Goal: Task Accomplishment & Management: Use online tool/utility

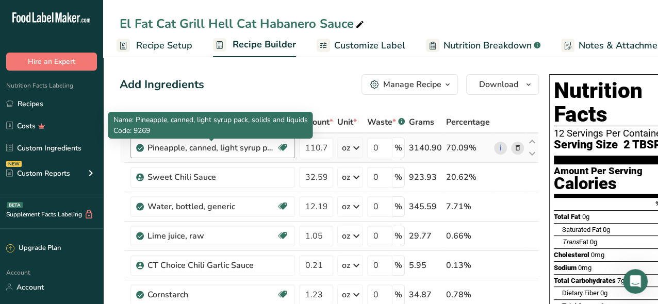
click at [215, 149] on div "Pineapple, canned, light syrup pack, solids and liquids" at bounding box center [211, 148] width 129 height 12
drag, startPoint x: 149, startPoint y: 148, endPoint x: 278, endPoint y: 147, distance: 129.4
click at [278, 147] on div "Pineapple, canned, light syrup pack, solids and liquids Dairy free Gluten free …" at bounding box center [212, 148] width 164 height 21
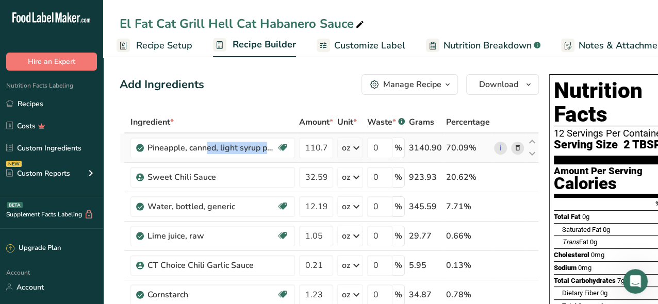
click at [515, 147] on icon at bounding box center [517, 148] width 7 height 11
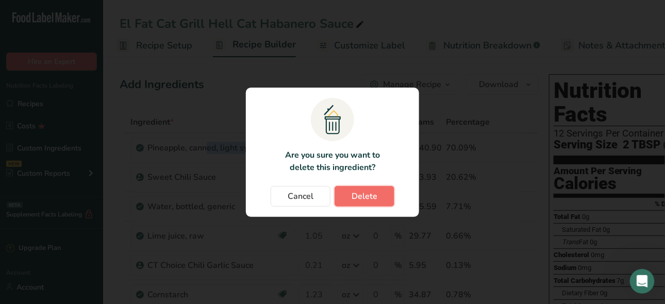
click at [353, 197] on span "Delete" at bounding box center [365, 196] width 26 height 12
type input "32.59"
type input "12.19"
type input "1.05"
type input "0.21"
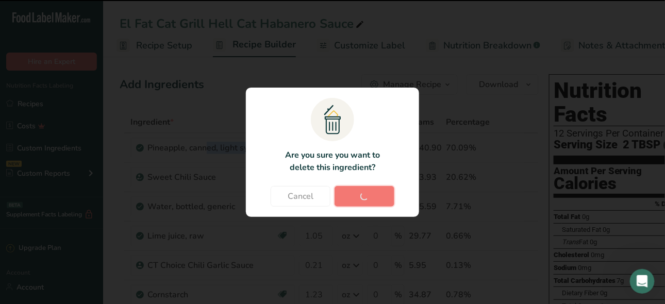
type input "1.23"
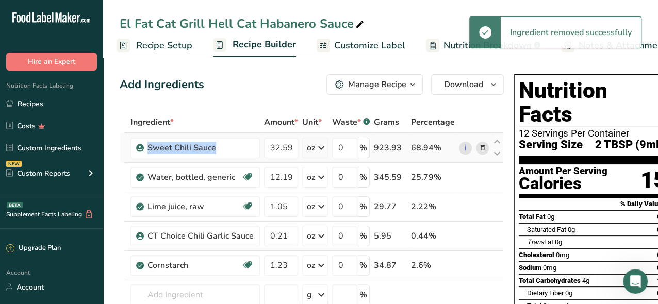
click at [481, 148] on icon at bounding box center [482, 148] width 7 height 11
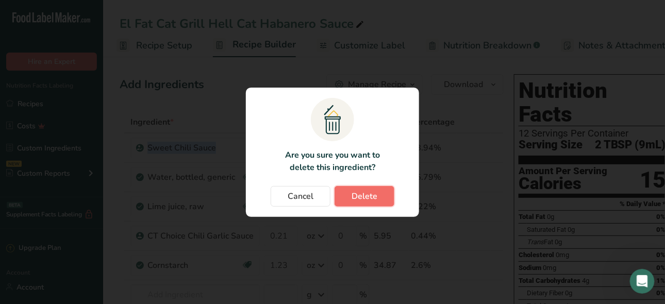
click at [371, 193] on span "Delete" at bounding box center [365, 196] width 26 height 12
type input "12.19"
type input "1.05"
type input "0.21"
type input "1.23"
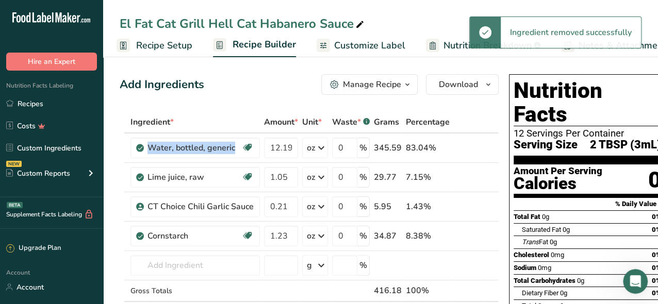
click at [475, 149] on icon at bounding box center [477, 148] width 7 height 11
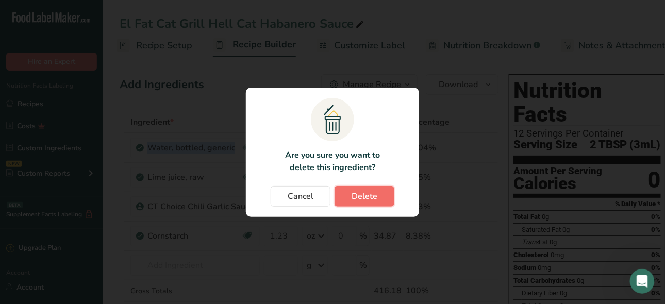
click at [366, 196] on span "Delete" at bounding box center [365, 196] width 26 height 12
type input "1.05"
type input "0.21"
type input "1.23"
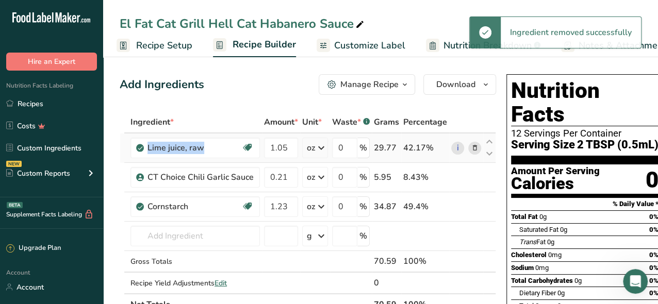
click at [471, 148] on icon at bounding box center [474, 148] width 7 height 11
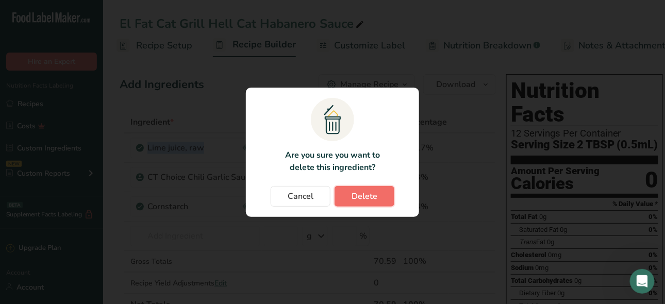
click at [373, 203] on button "Delete" at bounding box center [365, 196] width 60 height 21
type input "0.21"
type input "1.23"
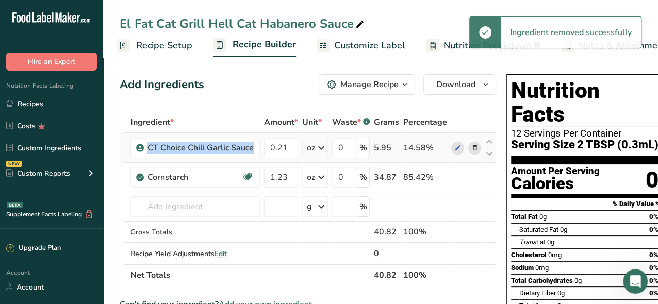
click at [471, 148] on icon at bounding box center [474, 148] width 7 height 11
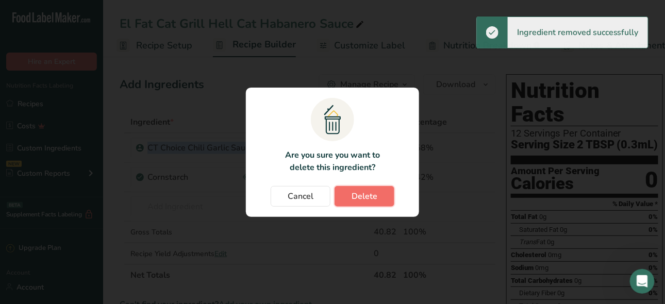
click at [366, 197] on span "Delete" at bounding box center [365, 196] width 26 height 12
type input "1.23"
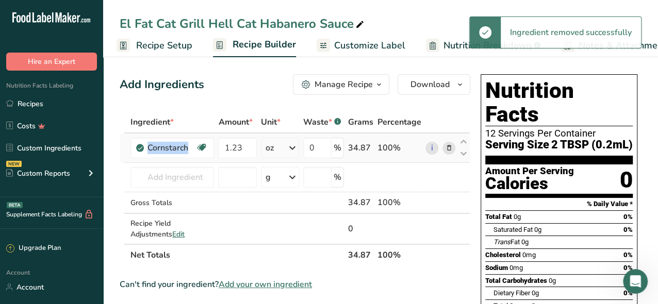
click at [448, 148] on icon at bounding box center [448, 148] width 7 height 11
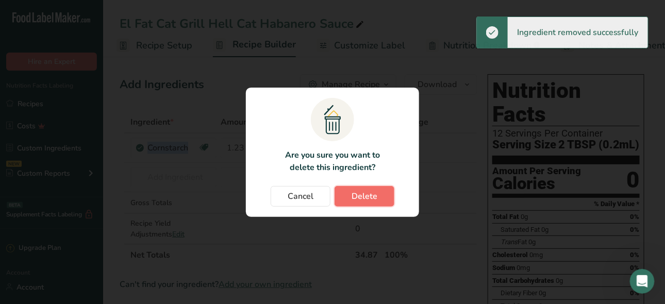
click at [376, 194] on span "Delete" at bounding box center [365, 196] width 26 height 12
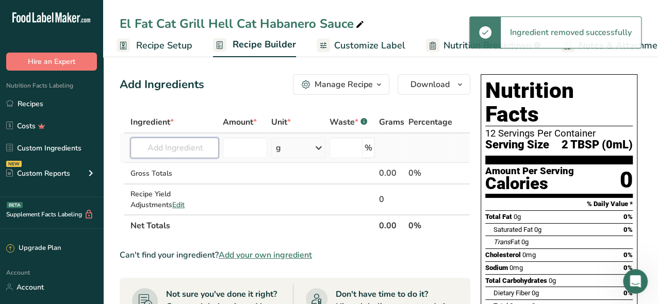
click at [173, 150] on input "text" at bounding box center [174, 148] width 88 height 21
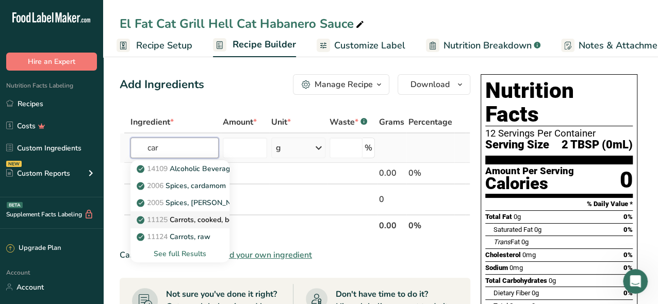
type input "car"
click at [204, 221] on p "11125 Carrots, cooked, boiled, drained, without salt" at bounding box center [228, 219] width 178 height 11
type input "Carrots, cooked, boiled, drained, without salt"
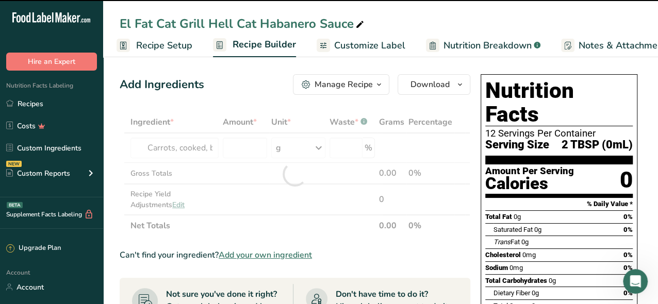
type input "0"
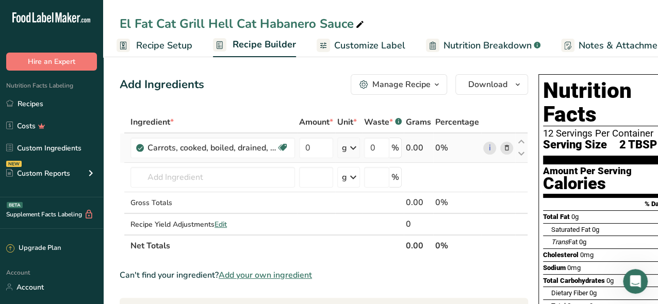
click at [351, 147] on icon at bounding box center [353, 148] width 12 height 19
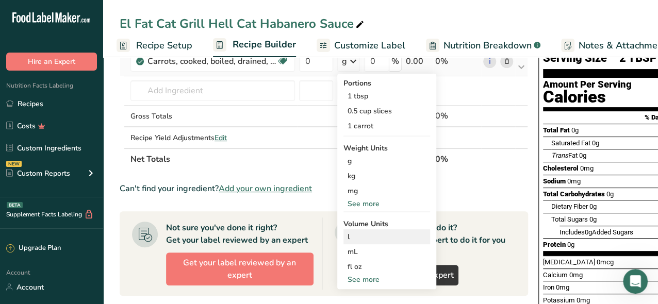
scroll to position [103, 0]
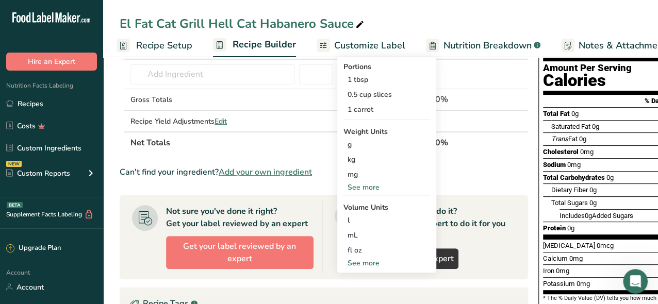
click at [365, 188] on div "See more" at bounding box center [386, 187] width 87 height 11
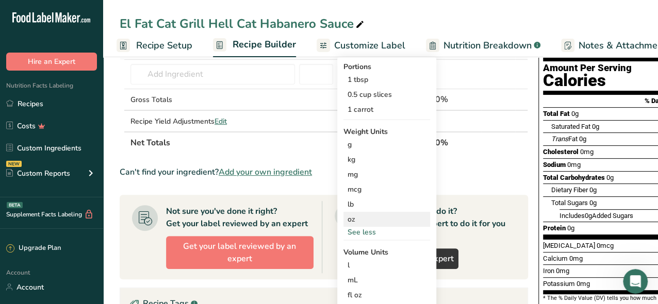
click at [349, 219] on div "oz" at bounding box center [386, 219] width 87 height 15
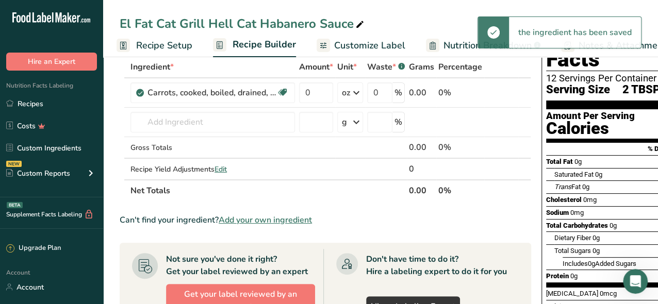
scroll to position [0, 0]
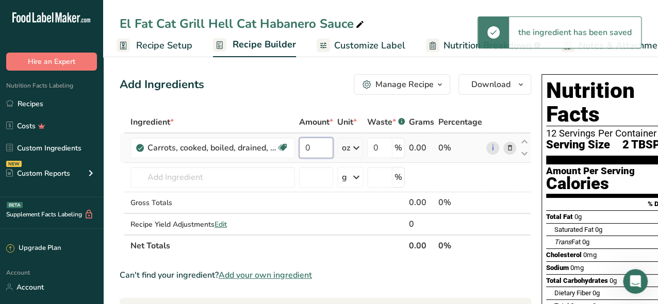
drag, startPoint x: 318, startPoint y: 150, endPoint x: 301, endPoint y: 148, distance: 16.6
click at [302, 148] on input "0" at bounding box center [316, 148] width 34 height 21
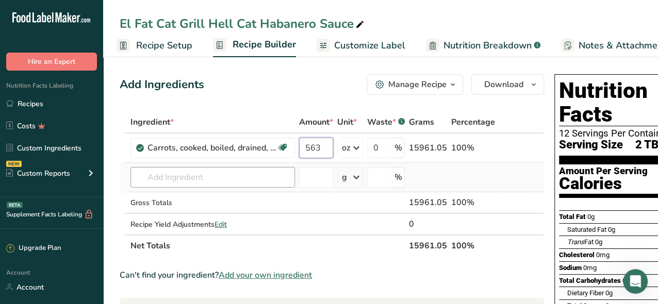
type input "563"
click at [155, 179] on div "Ingredient * Amount * Unit * Waste * .a-a{fill:#347362;}.b-a{fill:#fff;} Grams …" at bounding box center [332, 183] width 424 height 145
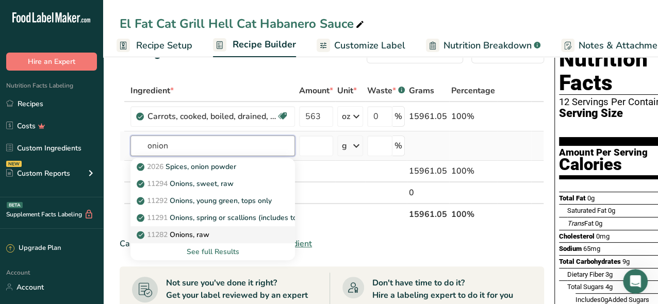
scroll to position [52, 0]
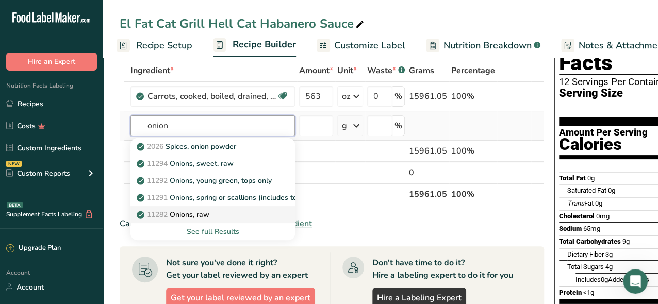
type input "onion"
click at [187, 214] on p "11282 Onions, raw" at bounding box center [174, 214] width 71 height 11
type input "Onions, raw"
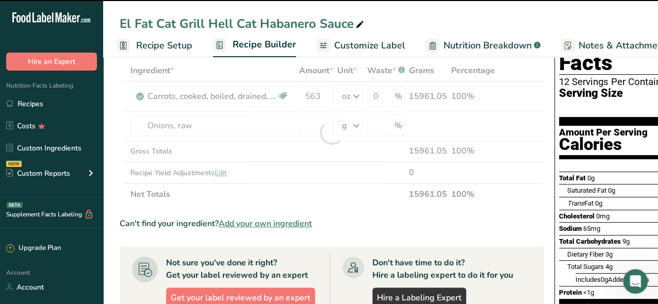
type input "0"
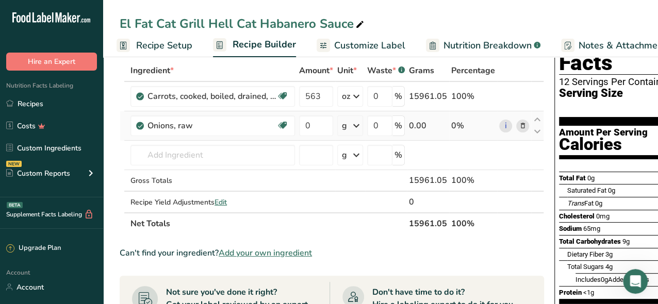
click at [356, 123] on icon at bounding box center [356, 126] width 12 height 19
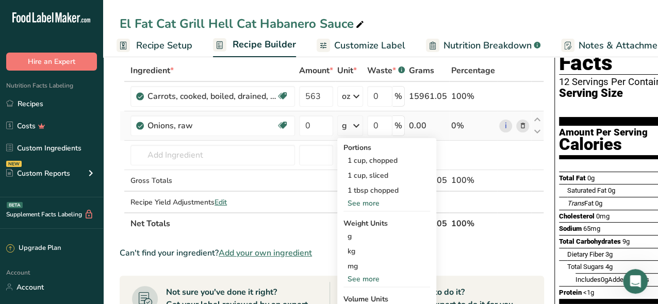
click at [355, 278] on div "See more" at bounding box center [386, 279] width 87 height 11
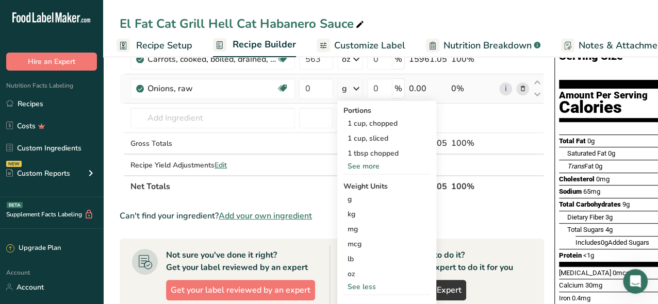
scroll to position [155, 0]
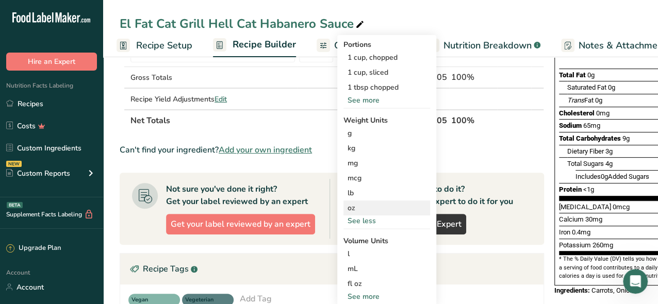
click at [355, 208] on div "oz" at bounding box center [386, 208] width 87 height 15
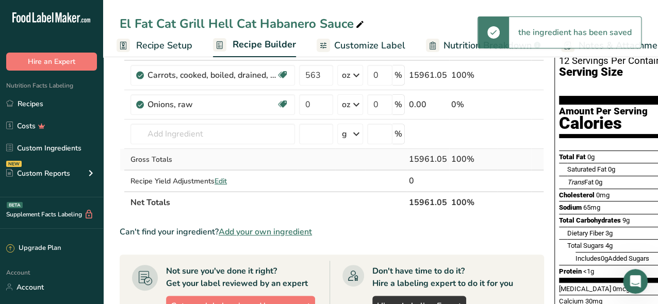
scroll to position [52, 0]
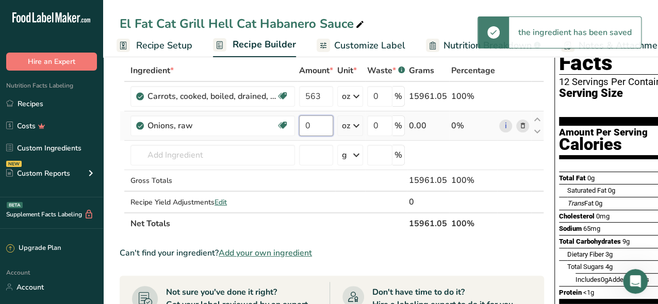
drag, startPoint x: 311, startPoint y: 128, endPoint x: 301, endPoint y: 128, distance: 10.8
click at [306, 128] on input "0" at bounding box center [316, 125] width 34 height 21
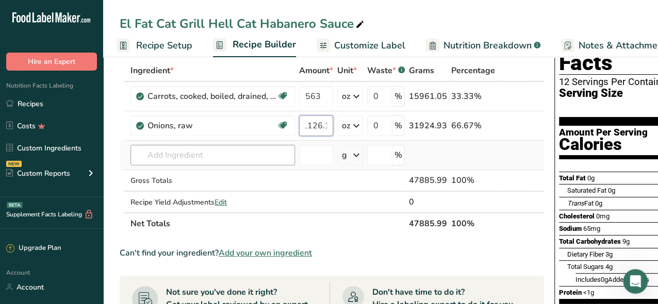
scroll to position [0, 0]
type input "1126.1"
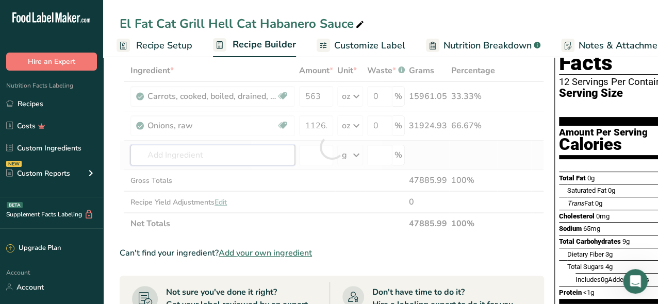
click at [197, 152] on div "Ingredient * Amount * Unit * Waste * .a-a{fill:#347362;}.b-a{fill:#fff;} Grams …" at bounding box center [332, 147] width 424 height 175
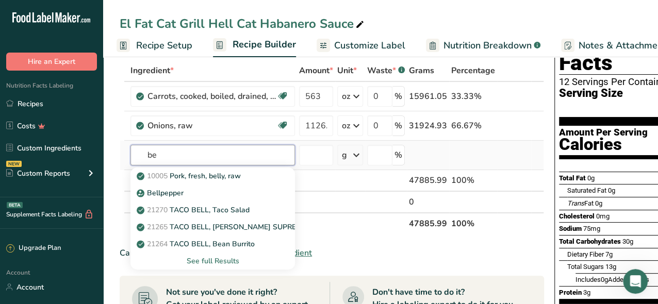
type input "b"
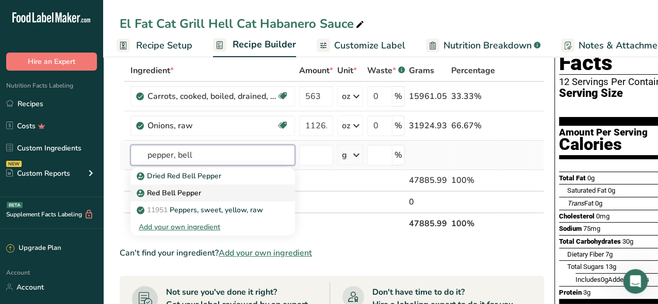
type input "pepper, bell"
click at [188, 192] on p "Red Bell Pepper" at bounding box center [170, 193] width 62 height 11
type input "Red Bell Pepper"
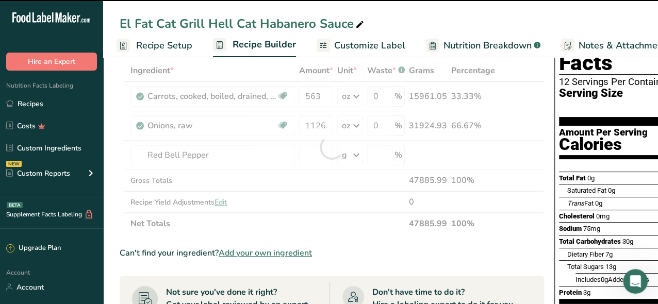
type input "0"
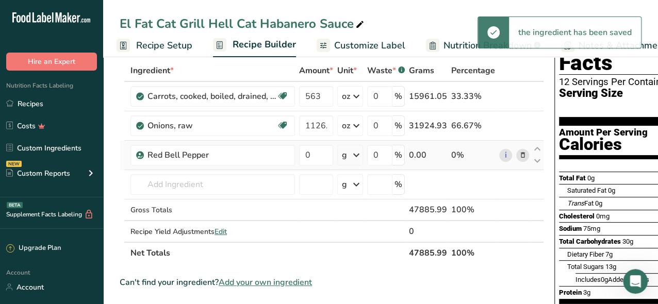
click at [355, 155] on icon at bounding box center [356, 155] width 12 height 19
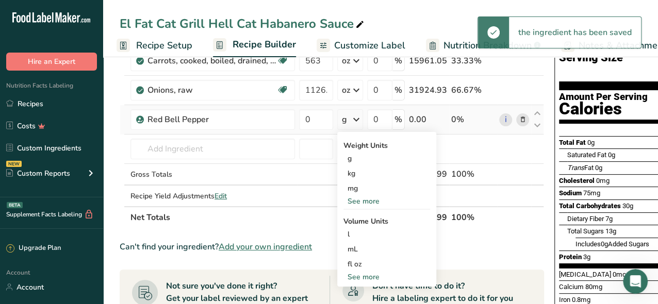
scroll to position [103, 0]
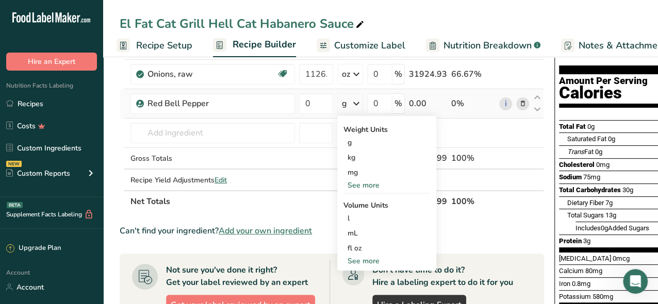
click at [362, 180] on div "See more" at bounding box center [386, 185] width 87 height 11
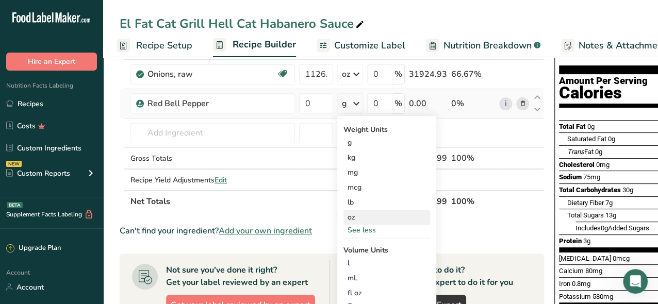
click at [353, 219] on div "oz" at bounding box center [386, 217] width 87 height 15
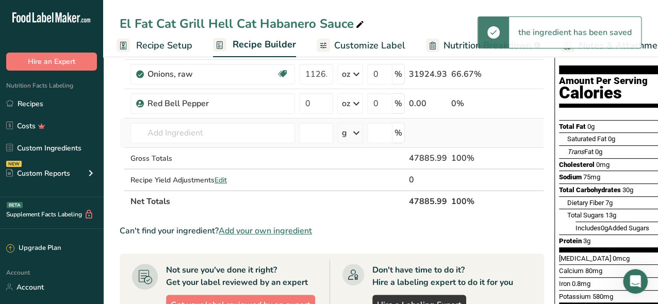
click at [357, 132] on icon at bounding box center [356, 133] width 12 height 19
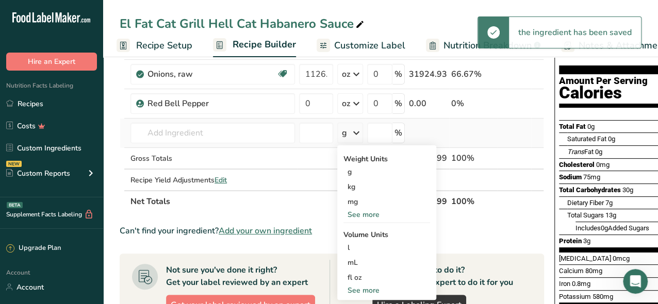
click at [362, 209] on div "See more" at bounding box center [386, 214] width 87 height 11
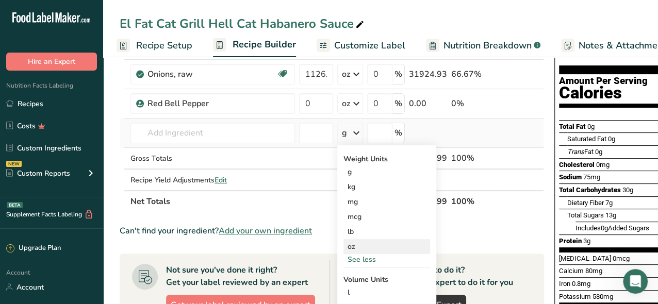
click at [354, 249] on div "oz" at bounding box center [386, 246] width 87 height 15
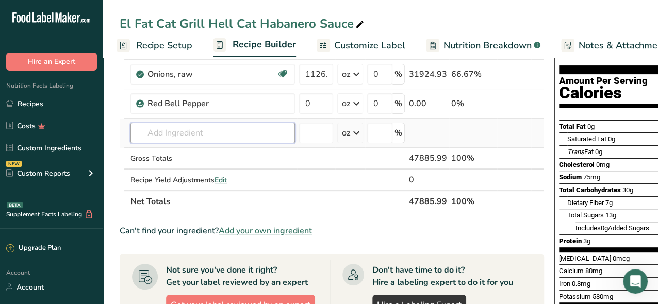
click at [226, 132] on input "text" at bounding box center [212, 133] width 164 height 21
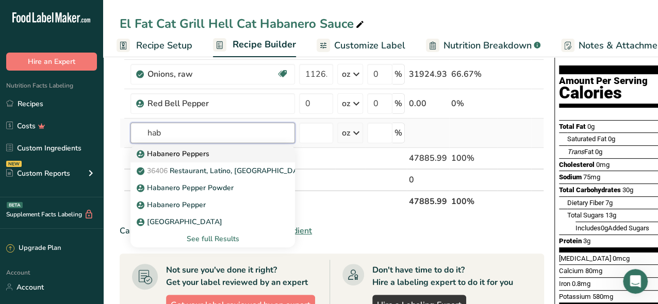
type input "hab"
click at [189, 153] on p "Habanero Peppers" at bounding box center [174, 153] width 71 height 11
type input "Habanero Peppers"
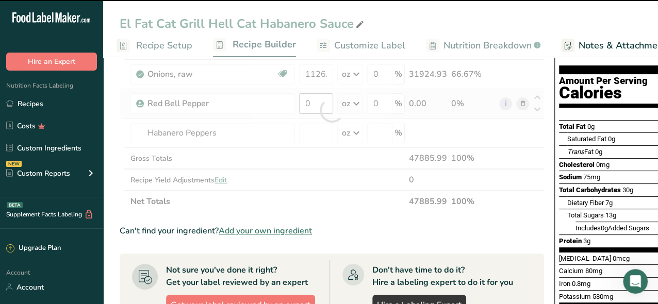
type input "0"
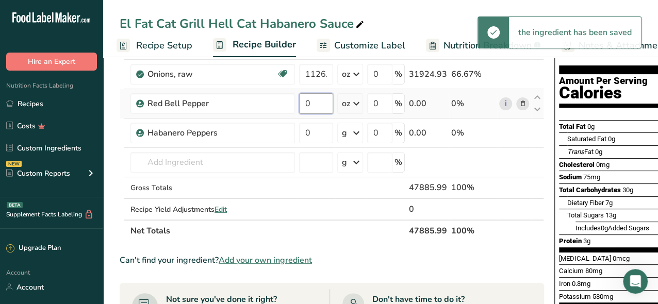
drag, startPoint x: 314, startPoint y: 105, endPoint x: 299, endPoint y: 103, distance: 15.6
click at [299, 103] on input "0" at bounding box center [316, 103] width 34 height 21
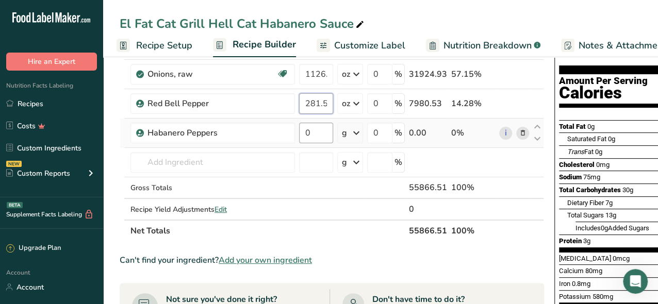
type input "281.5"
click at [315, 137] on div "Ingredient * Amount * Unit * Waste * .a-a{fill:#347362;}.b-a{fill:#fff;} Grams …" at bounding box center [332, 125] width 424 height 234
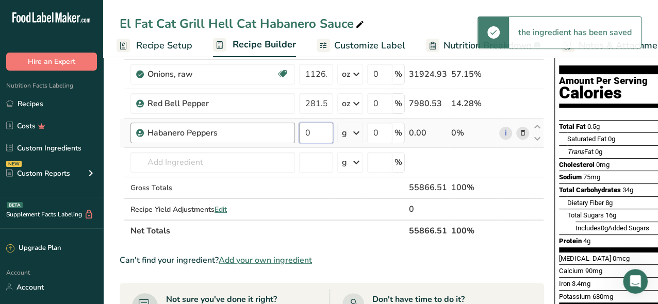
drag, startPoint x: 313, startPoint y: 133, endPoint x: 288, endPoint y: 136, distance: 25.5
click at [291, 136] on tr "Habanero Peppers 0 g Weight Units g kg mg mcg lb oz See less Volume Units l Vol…" at bounding box center [331, 133] width 423 height 29
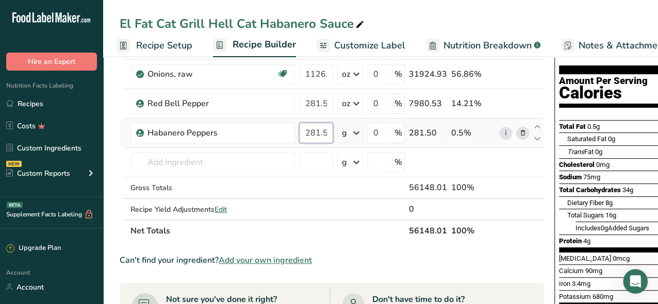
type input "281.5"
click at [355, 134] on div "Ingredient * Amount * Unit * Waste * .a-a{fill:#347362;}.b-a{fill:#fff;} Grams …" at bounding box center [332, 125] width 424 height 234
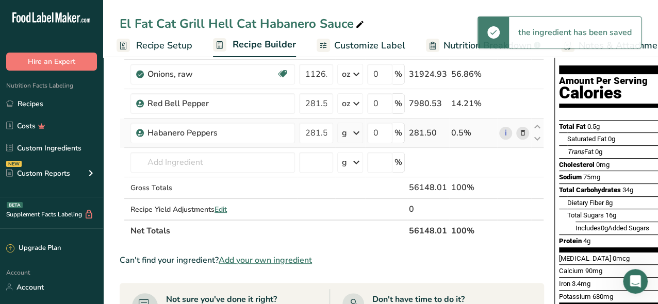
click at [356, 132] on icon at bounding box center [356, 133] width 12 height 19
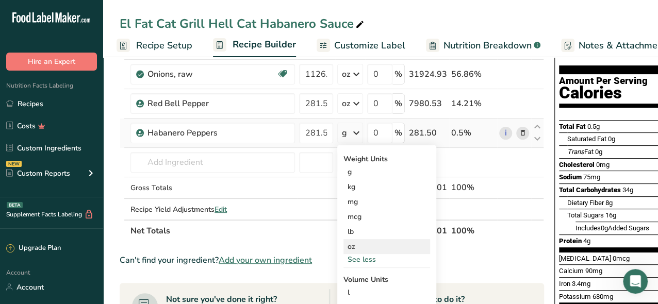
click at [354, 245] on div "oz" at bounding box center [386, 246] width 87 height 15
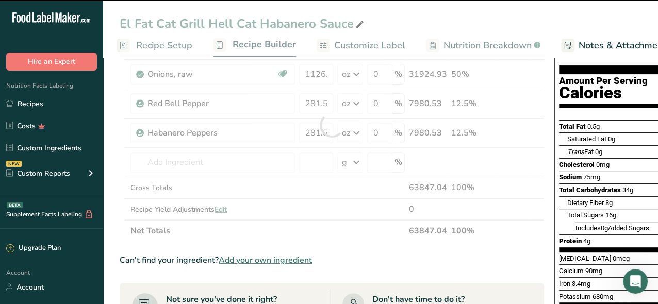
click at [167, 156] on div at bounding box center [332, 125] width 424 height 234
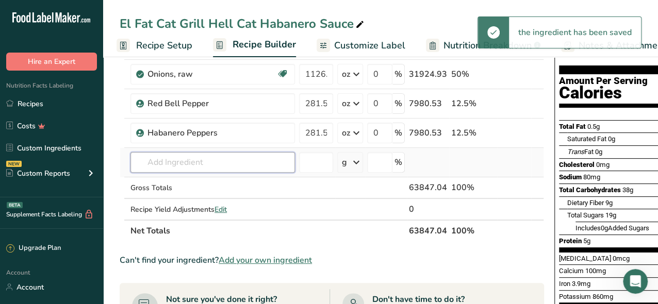
click at [159, 160] on input "text" at bounding box center [212, 162] width 164 height 21
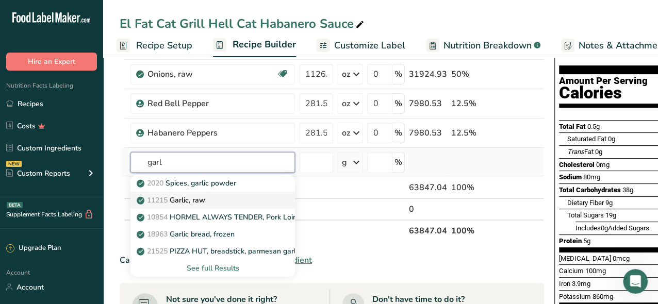
type input "garl"
click at [185, 197] on p "11215 Garlic, raw" at bounding box center [172, 200] width 67 height 11
type input "Garlic, raw"
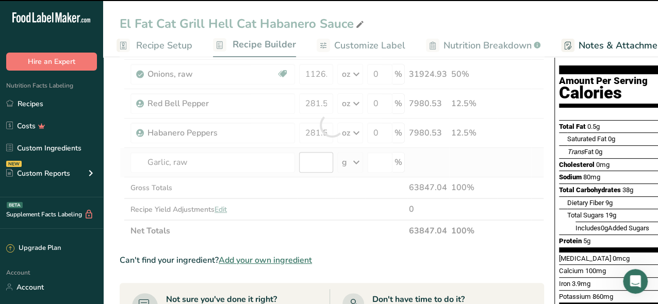
type input "0"
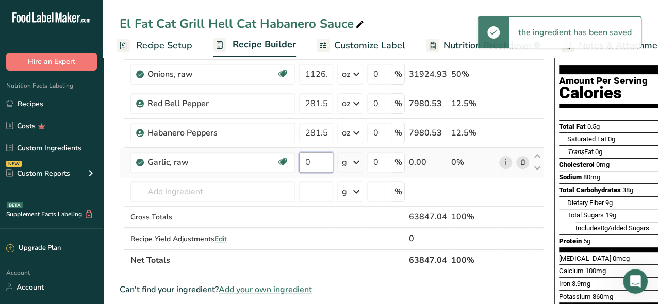
drag, startPoint x: 318, startPoint y: 161, endPoint x: 302, endPoint y: 161, distance: 16.5
click at [302, 161] on input "0" at bounding box center [316, 162] width 34 height 21
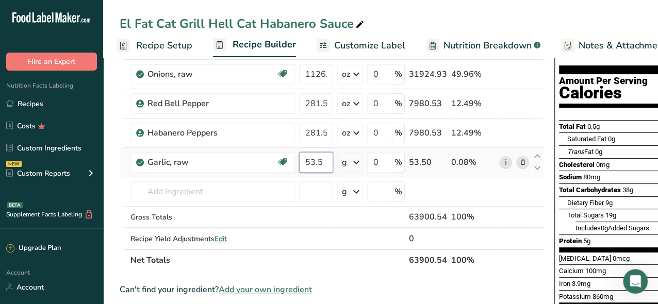
type input "53.5"
click at [354, 160] on div "Ingredient * Amount * Unit * Waste * .a-a{fill:#347362;}.b-a{fill:#fff;} Grams …" at bounding box center [332, 139] width 424 height 263
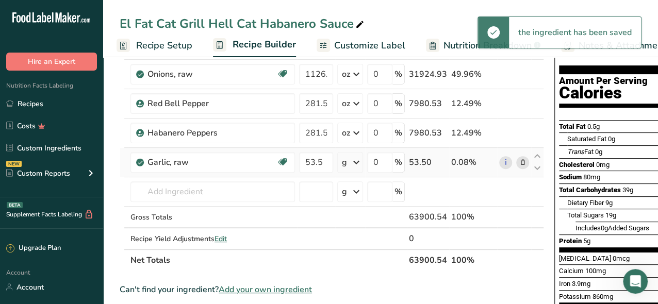
click at [356, 161] on icon at bounding box center [356, 162] width 12 height 19
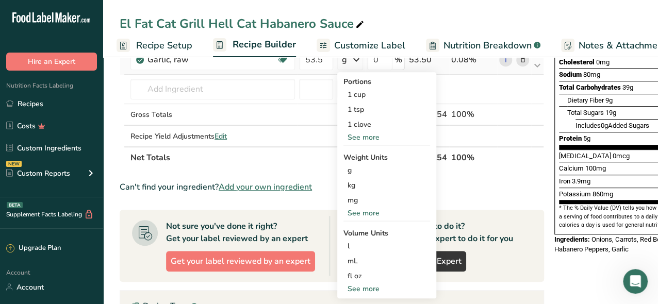
scroll to position [206, 0]
click at [366, 211] on div "See more" at bounding box center [386, 212] width 87 height 11
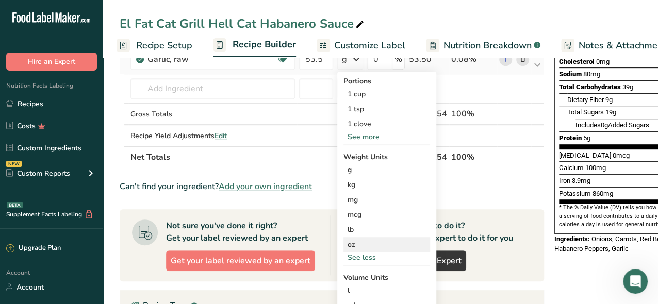
click at [352, 241] on div "oz" at bounding box center [386, 244] width 87 height 15
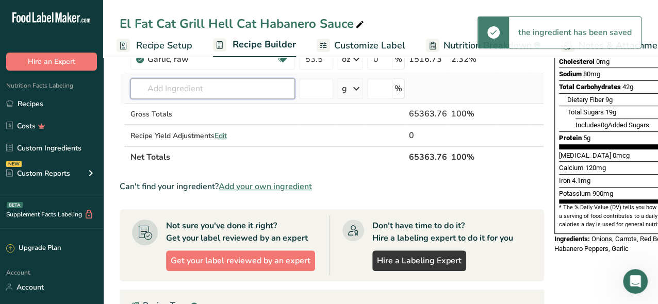
click at [188, 88] on input "text" at bounding box center [212, 88] width 164 height 21
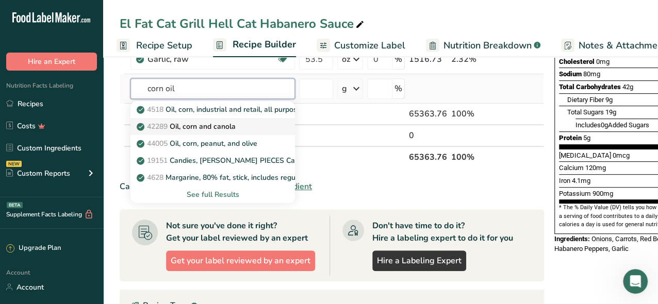
type input "corn oil"
click at [209, 122] on p "42289 Oil, corn and canola" at bounding box center [187, 126] width 97 height 11
type input "Oil, corn and canola"
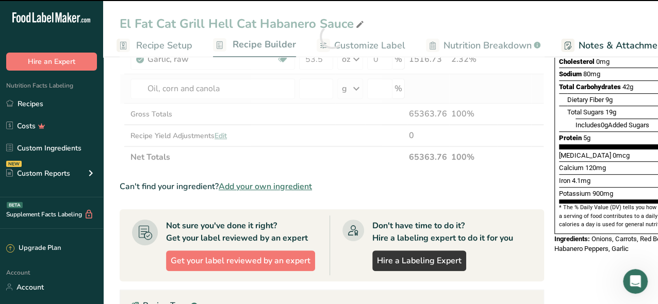
type input "0"
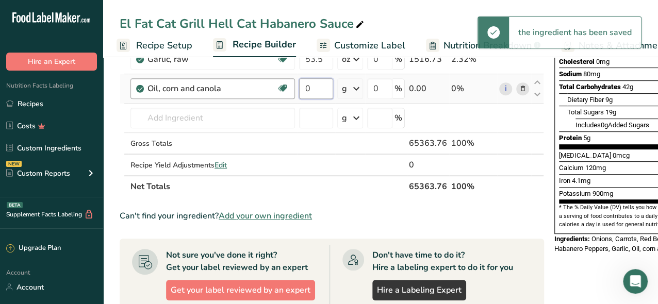
drag, startPoint x: 320, startPoint y: 87, endPoint x: 283, endPoint y: 91, distance: 37.3
click at [285, 91] on tr "Oil, corn and canola Dairy free Gluten free Vegan Vegetarian Soy free 0 g Porti…" at bounding box center [331, 88] width 423 height 29
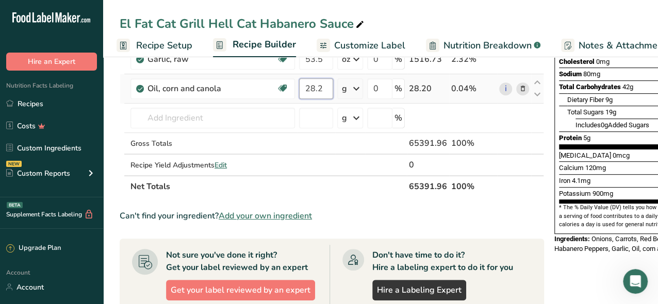
type input "28.2"
click at [356, 91] on div "Ingredient * Amount * Unit * Waste * .a-a{fill:#347362;}.b-a{fill:#fff;} Grams …" at bounding box center [332, 51] width 424 height 292
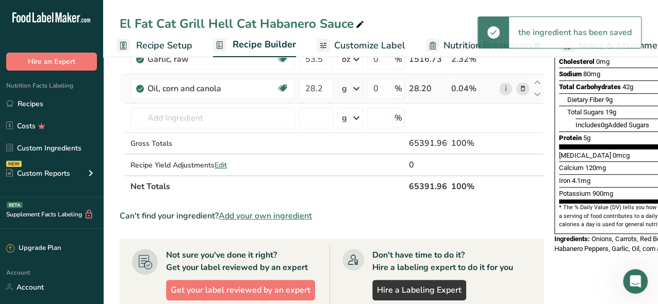
click at [355, 87] on icon at bounding box center [356, 88] width 12 height 19
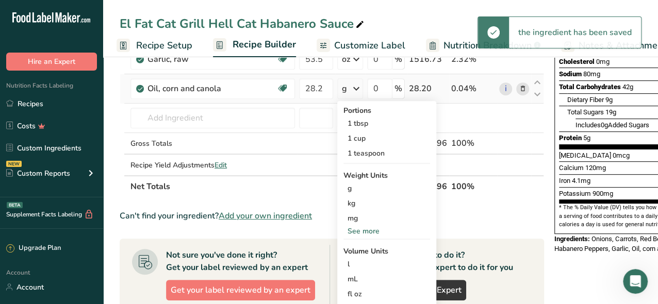
click at [360, 227] on div "See more" at bounding box center [386, 231] width 87 height 11
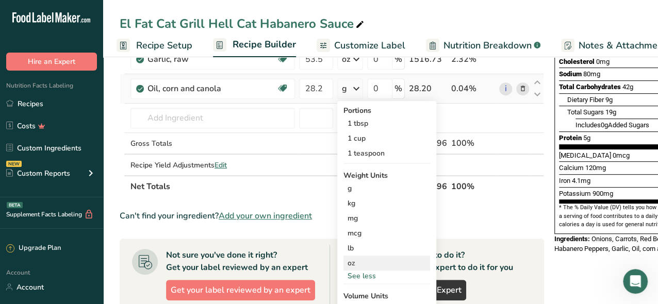
click at [354, 263] on div "oz" at bounding box center [386, 263] width 87 height 15
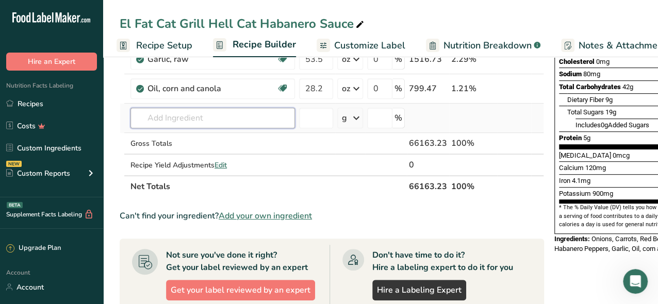
click at [175, 114] on input "text" at bounding box center [212, 118] width 164 height 21
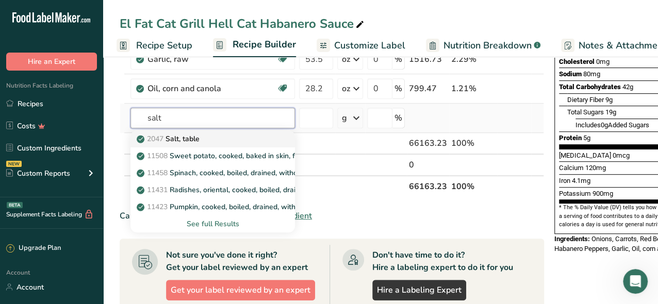
type input "salt"
click at [179, 135] on p "2047 Salt, table" at bounding box center [169, 139] width 61 height 11
type input "Salt, table"
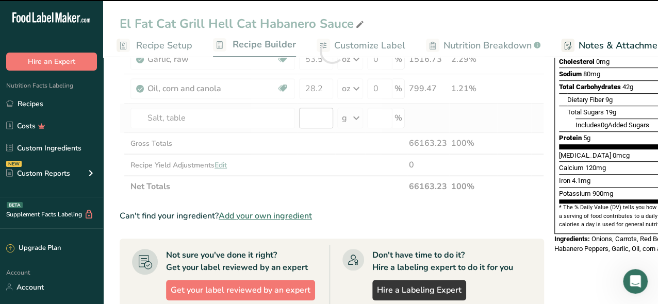
type input "0"
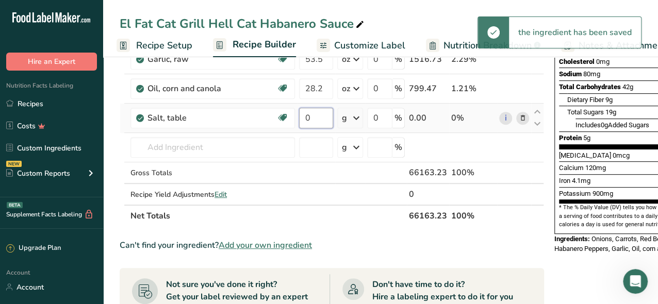
click at [317, 118] on input "0" at bounding box center [316, 118] width 34 height 21
drag, startPoint x: 317, startPoint y: 118, endPoint x: 302, endPoint y: 119, distance: 15.0
click at [302, 119] on input "0" at bounding box center [316, 118] width 34 height 21
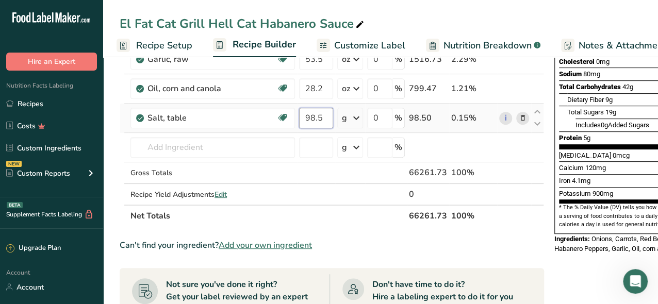
type input "98.5"
click at [355, 119] on div "Ingredient * Amount * Unit * Waste * .a-a{fill:#347362;}.b-a{fill:#fff;} Grams …" at bounding box center [332, 66] width 424 height 322
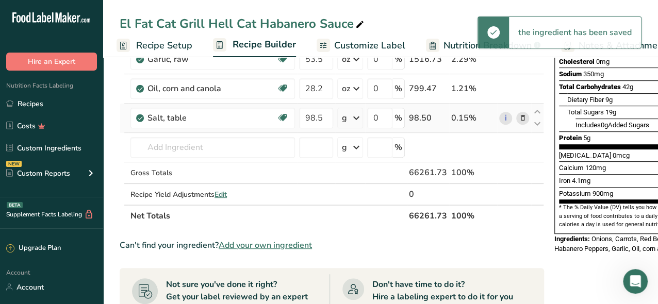
click at [355, 119] on icon at bounding box center [356, 118] width 12 height 19
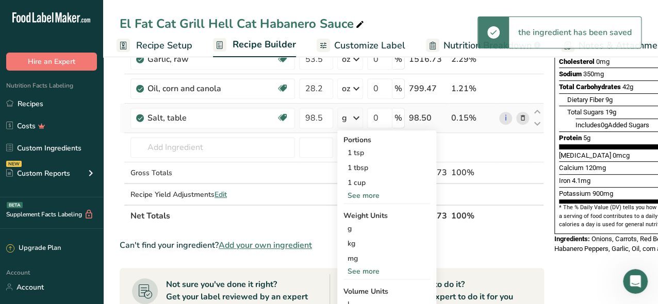
click at [361, 267] on div "See more" at bounding box center [386, 271] width 87 height 11
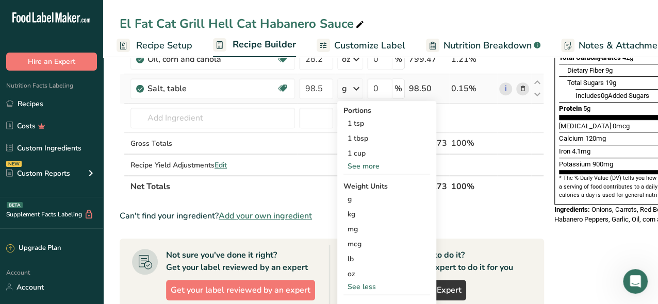
scroll to position [258, 0]
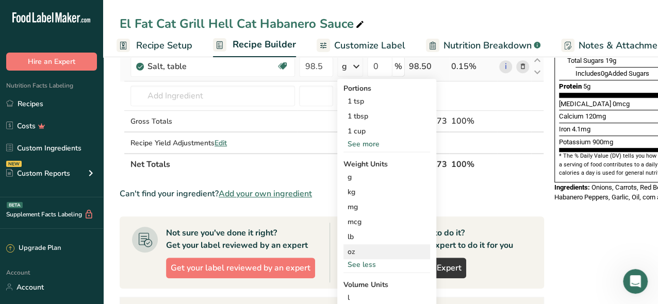
click at [355, 250] on div "oz" at bounding box center [386, 251] width 87 height 15
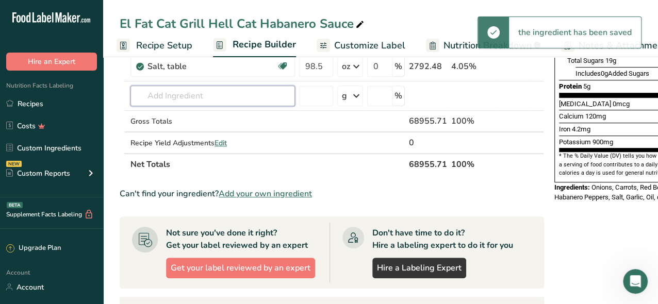
click at [154, 96] on input "text" at bounding box center [212, 96] width 164 height 21
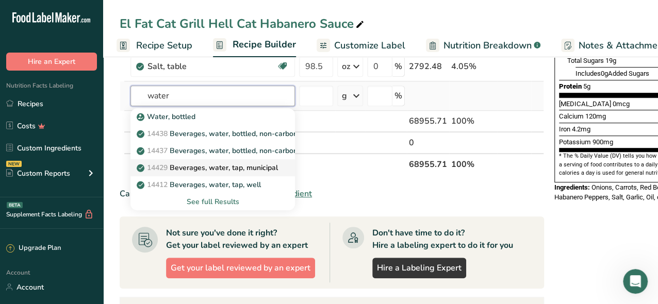
type input "water"
click at [261, 169] on p "14429 [GEOGRAPHIC_DATA], water, tap, municipal" at bounding box center [208, 167] width 139 height 11
type input "Beverages, water, tap, municipal"
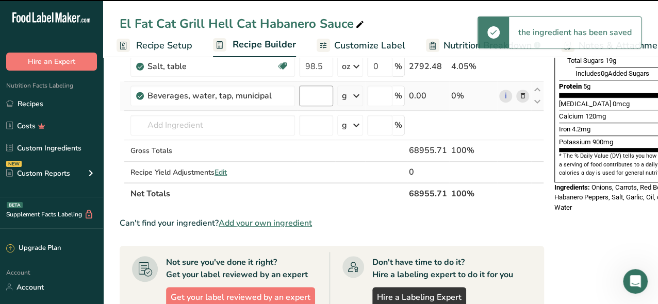
type input "0"
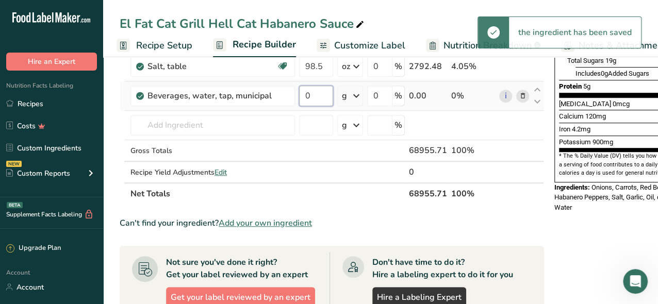
click at [309, 97] on input "0" at bounding box center [316, 96] width 34 height 21
drag, startPoint x: 309, startPoint y: 97, endPoint x: 300, endPoint y: 97, distance: 9.8
click at [300, 97] on input "0" at bounding box center [316, 96] width 34 height 21
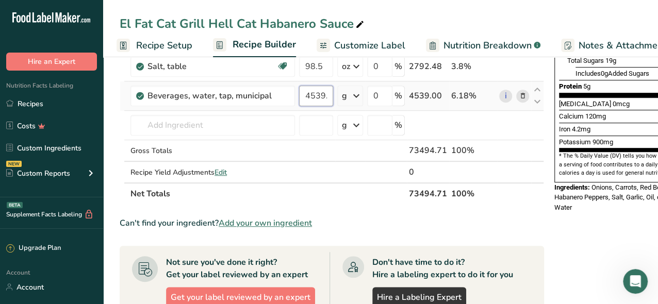
scroll to position [0, 3]
type input "4539.6"
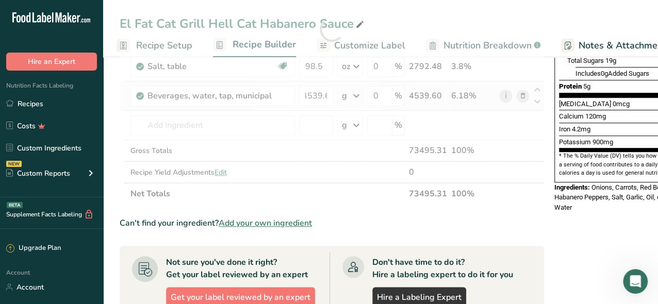
click at [356, 94] on div "Ingredient * Amount * Unit * Waste * .a-a{fill:#347362;}.b-a{fill:#fff;} Grams …" at bounding box center [332, 29] width 424 height 351
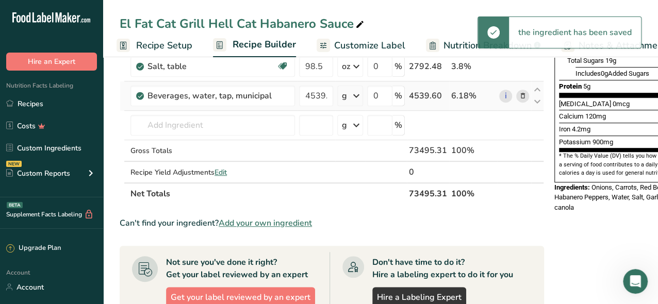
click at [357, 95] on icon at bounding box center [356, 96] width 12 height 19
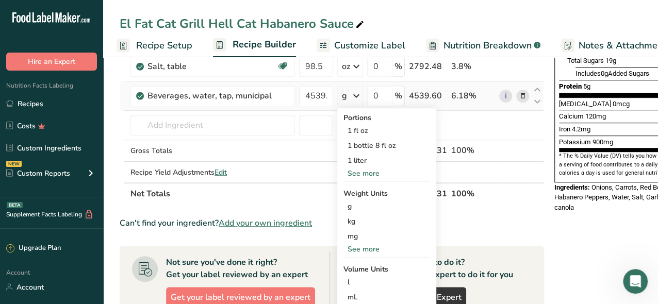
click at [352, 245] on div "See more" at bounding box center [386, 249] width 87 height 11
click at [353, 279] on div "oz" at bounding box center [386, 281] width 87 height 15
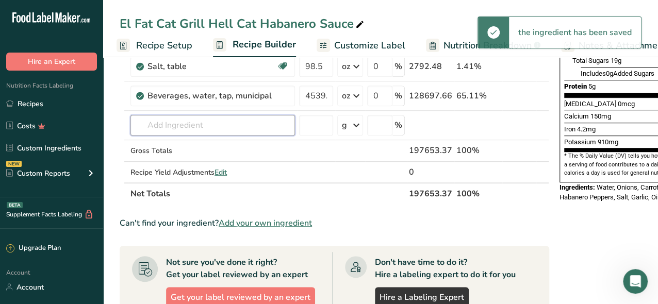
click at [179, 120] on input "text" at bounding box center [212, 125] width 164 height 21
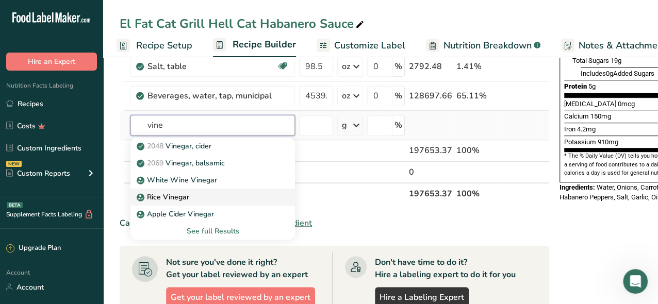
type input "vine"
click at [154, 195] on p "Rice Vinegar" at bounding box center [164, 197] width 51 height 11
type input "Rice Vinegar"
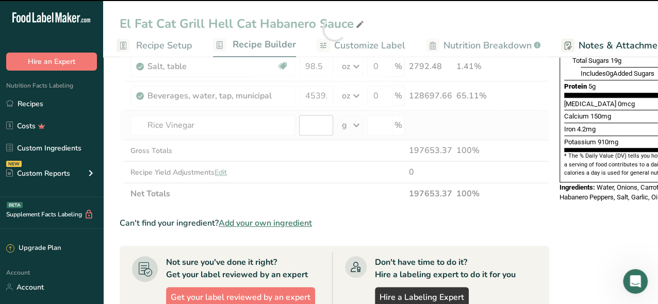
type input "0"
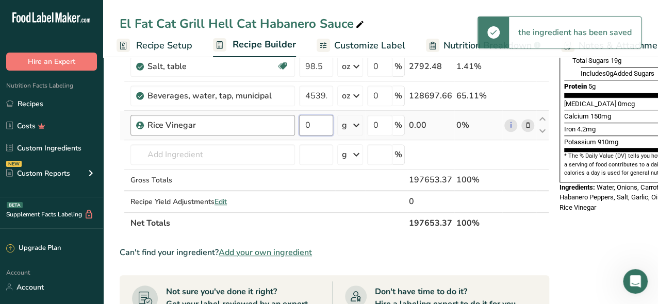
drag, startPoint x: 315, startPoint y: 122, endPoint x: 284, endPoint y: 119, distance: 31.6
click at [284, 119] on tr "Rice Vinegar 0 g Weight Units g kg mg See more Volume Units l Volume units requ…" at bounding box center [334, 125] width 428 height 29
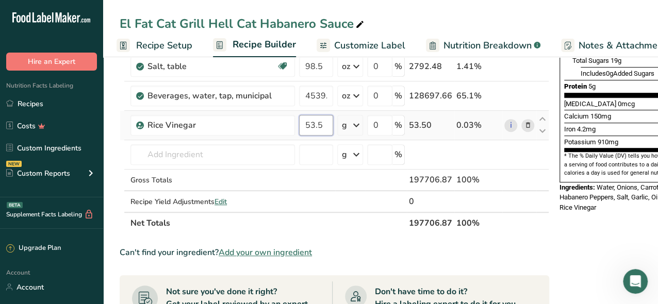
type input "53.5"
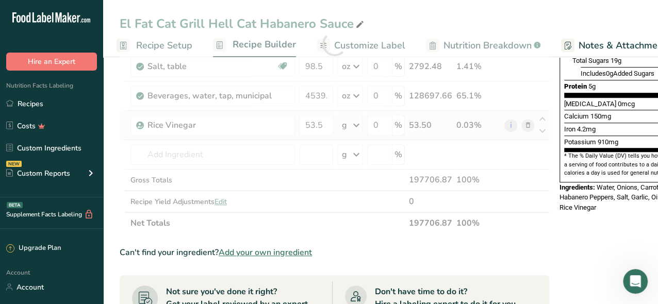
click at [355, 124] on div "Ingredient * Amount * Unit * Waste * .a-a{fill:#347362;}.b-a{fill:#fff;} Grams …" at bounding box center [334, 44] width 429 height 380
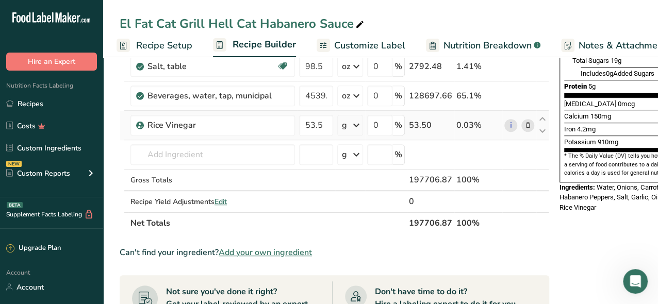
click at [356, 123] on icon at bounding box center [356, 125] width 12 height 19
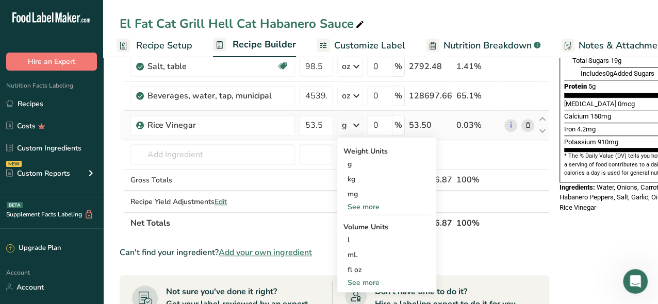
click at [360, 204] on div "See more" at bounding box center [386, 207] width 87 height 11
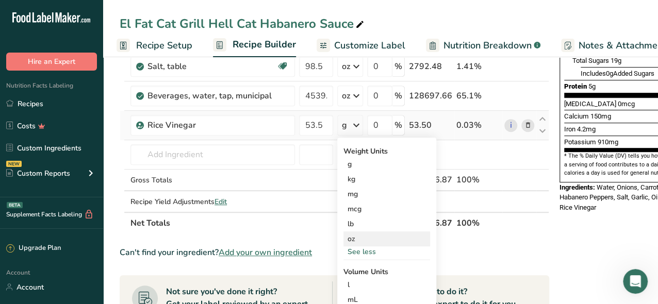
click at [352, 238] on div "oz" at bounding box center [386, 238] width 87 height 15
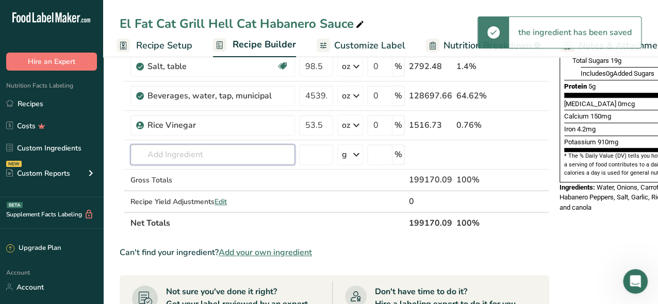
click at [146, 152] on input "text" at bounding box center [212, 154] width 164 height 21
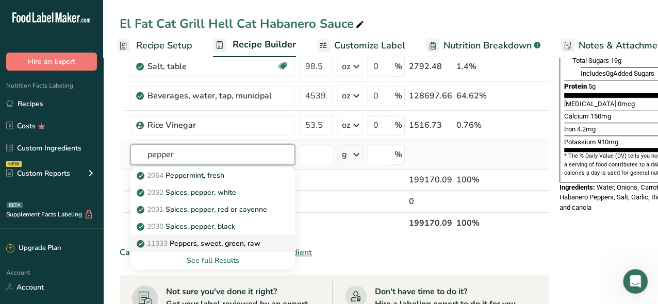
type input "pepper"
click at [156, 239] on span "11333" at bounding box center [157, 244] width 21 height 10
type input "Peppers, sweet, green, raw"
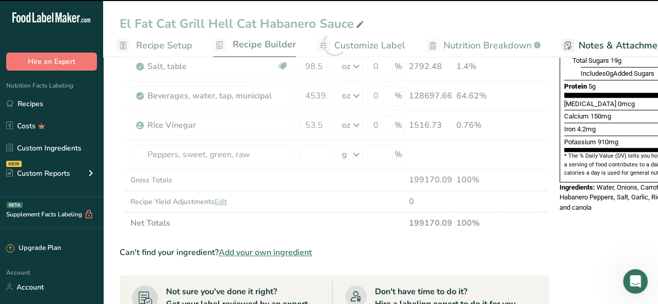
type input "0"
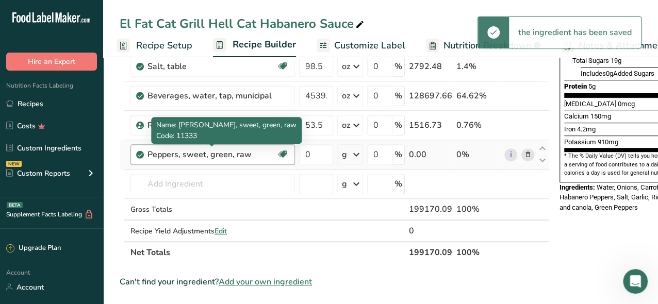
click at [251, 154] on div "Peppers, sweet, green, raw" at bounding box center [211, 154] width 129 height 12
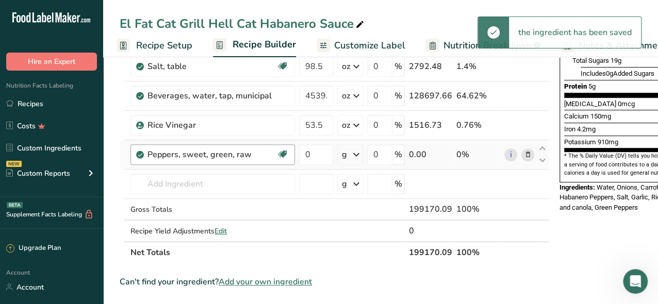
click at [255, 153] on div "Peppers, sweet, green, raw" at bounding box center [211, 154] width 129 height 12
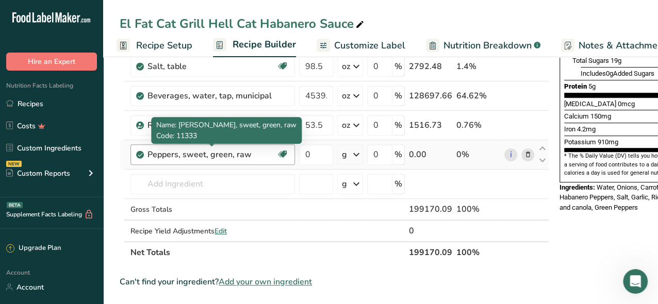
click at [256, 152] on div "Peppers, sweet, green, raw" at bounding box center [211, 154] width 129 height 12
click at [254, 150] on div "Peppers, sweet, green, raw" at bounding box center [211, 154] width 129 height 12
click at [151, 155] on div "Peppers, sweet, green, raw" at bounding box center [211, 154] width 129 height 12
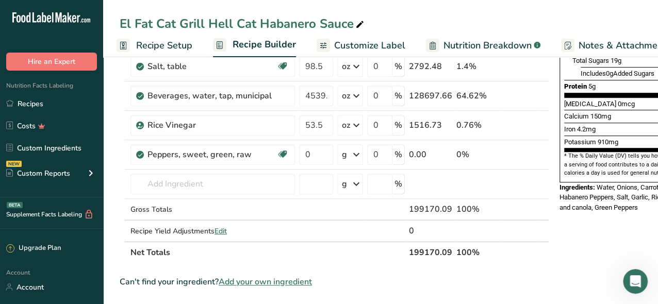
click at [114, 180] on section "Add Ingredients Manage Recipe Delete Recipe Duplicate Recipe Scale Recipe Save …" at bounding box center [380, 247] width 555 height 903
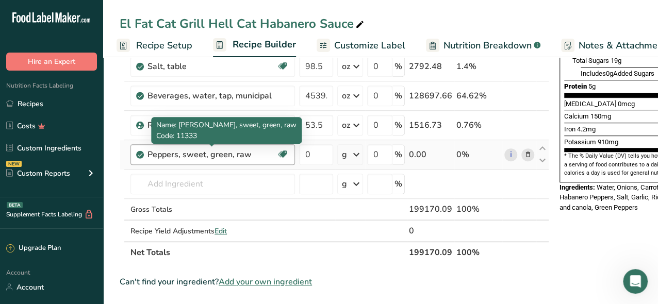
click at [233, 151] on div "Peppers, sweet, green, raw" at bounding box center [211, 154] width 129 height 12
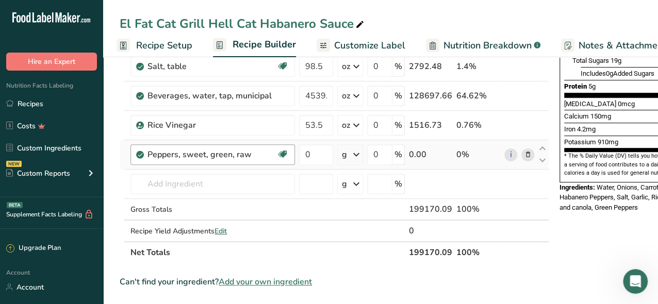
click at [263, 153] on div "Peppers, sweet, green, raw" at bounding box center [211, 154] width 129 height 12
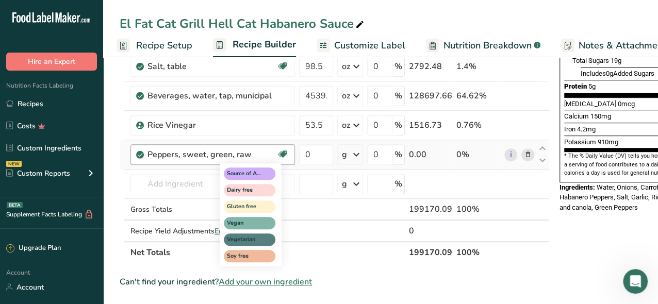
click at [282, 152] on icon at bounding box center [282, 154] width 10 height 16
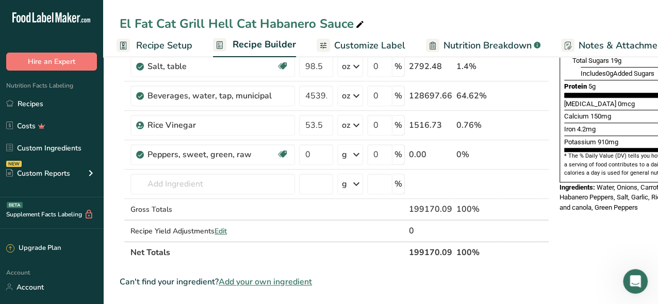
drag, startPoint x: 524, startPoint y: 151, endPoint x: 517, endPoint y: 152, distance: 6.7
click at [524, 151] on icon at bounding box center [527, 155] width 7 height 11
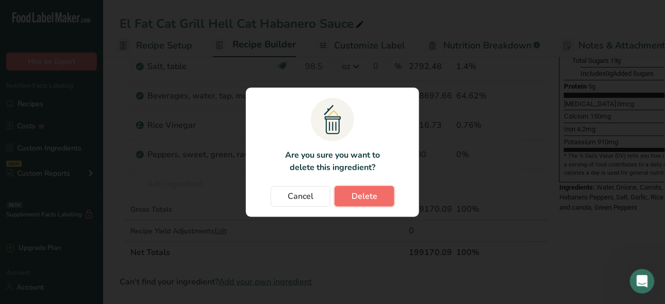
click at [350, 196] on button "Delete" at bounding box center [365, 196] width 60 height 21
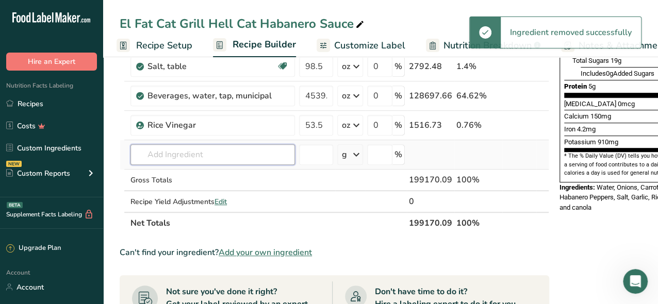
click at [155, 151] on input "text" at bounding box center [212, 154] width 164 height 21
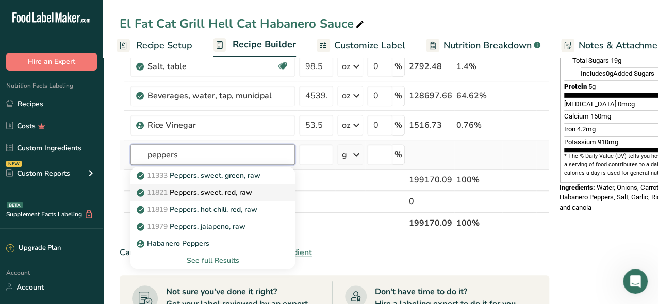
type input "peppers"
click at [220, 192] on p "11821 Peppers, sweet, red, raw" at bounding box center [195, 192] width 113 height 11
type input "Peppers, sweet, red, raw"
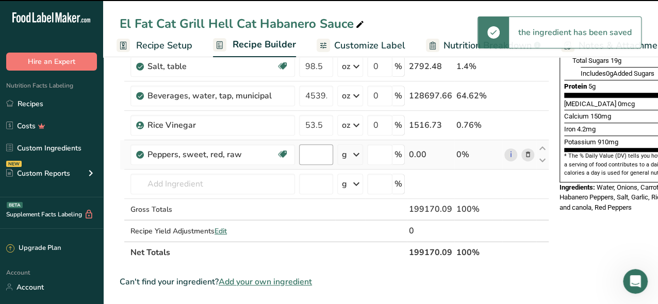
type input "0"
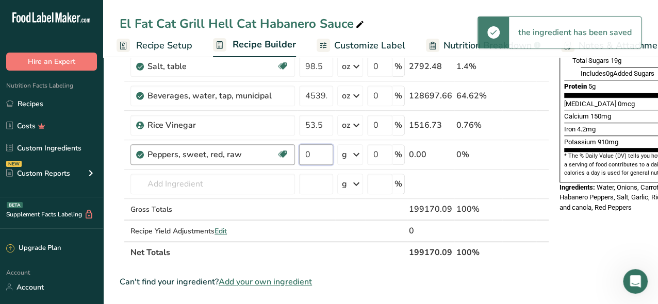
drag, startPoint x: 316, startPoint y: 154, endPoint x: 292, endPoint y: 160, distance: 25.0
click at [292, 160] on tr "Peppers, sweet, red, raw Source of Antioxidants Dairy free Gluten free Vegan Ve…" at bounding box center [334, 154] width 428 height 29
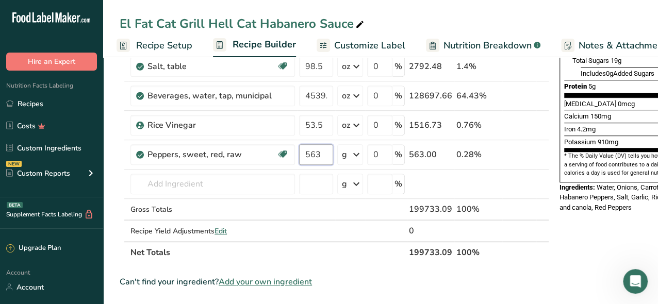
type input "563"
click at [356, 153] on div "Ingredient * Amount * Unit * Waste * .a-a{fill:#347362;}.b-a{fill:#fff;} Grams …" at bounding box center [334, 59] width 429 height 410
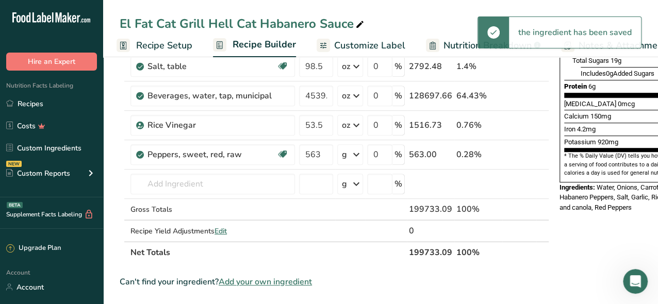
click at [355, 152] on icon at bounding box center [356, 154] width 12 height 19
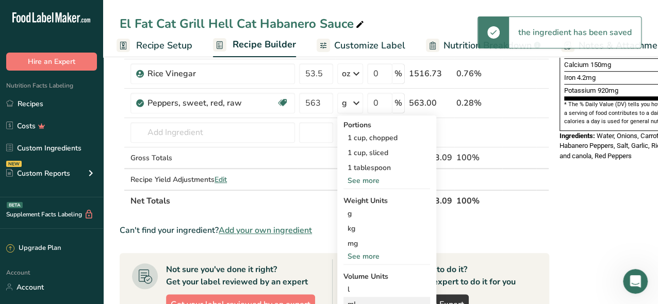
scroll to position [361, 0]
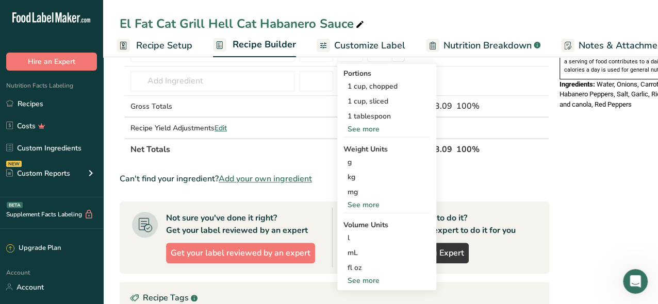
click at [362, 202] on div "See more" at bounding box center [386, 205] width 87 height 11
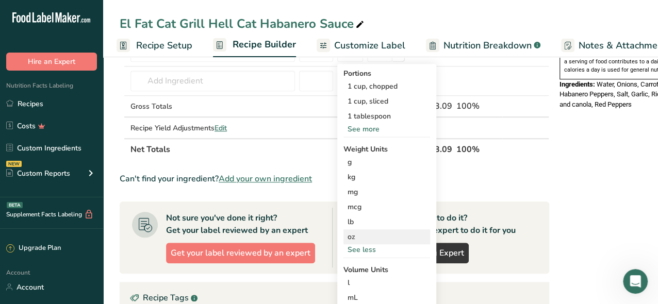
click at [349, 235] on div "oz" at bounding box center [386, 236] width 87 height 15
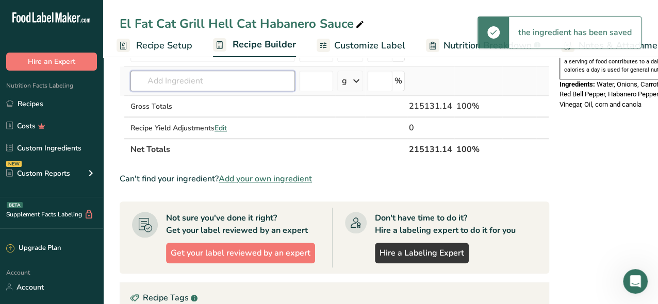
click at [171, 81] on input "text" at bounding box center [212, 81] width 164 height 21
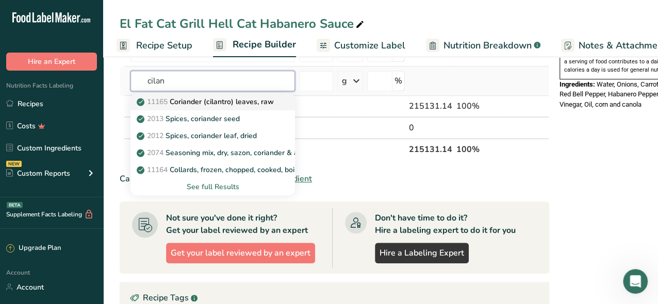
type input "cilan"
click at [195, 99] on p "11165 Coriander (cilantro) leaves, raw" at bounding box center [206, 101] width 135 height 11
type input "Coriander (cilantro) leaves, raw"
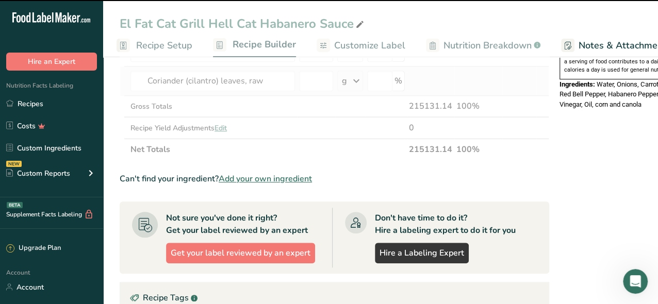
type input "0"
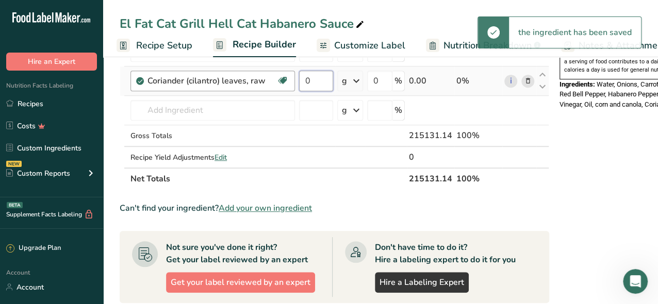
drag, startPoint x: 296, startPoint y: 82, endPoint x: 276, endPoint y: 80, distance: 19.8
click at [280, 82] on tr "Coriander (cilantro) leaves, raw Source of Antioxidants Dairy free Gluten free …" at bounding box center [334, 81] width 428 height 29
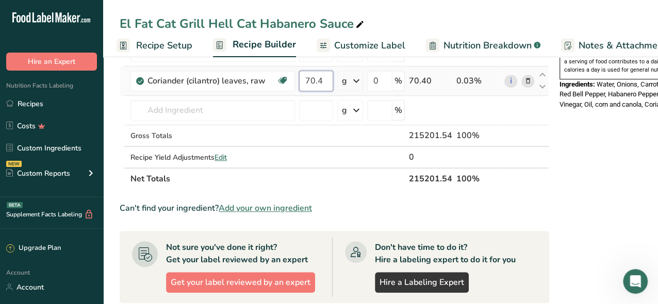
type input "70.4"
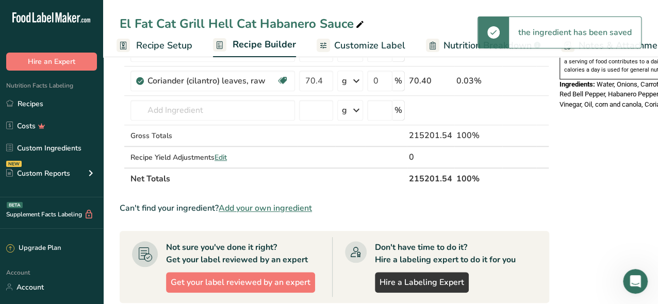
click at [355, 79] on icon at bounding box center [356, 81] width 12 height 19
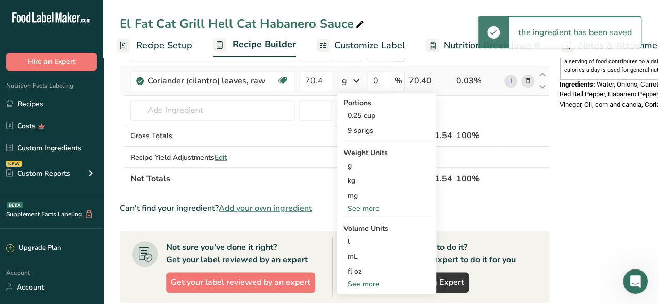
click at [366, 206] on div "See more" at bounding box center [386, 208] width 87 height 11
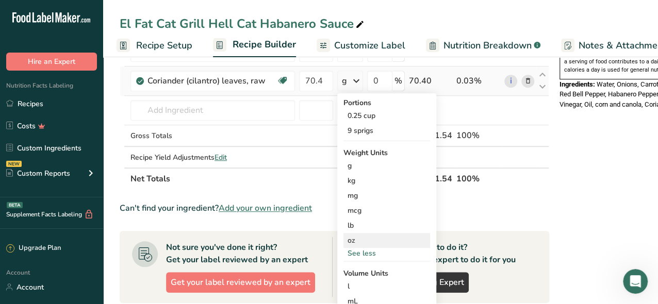
click at [351, 237] on div "oz" at bounding box center [386, 240] width 87 height 15
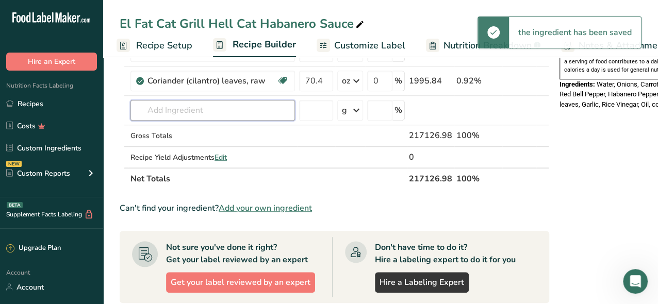
click at [155, 108] on input "text" at bounding box center [212, 110] width 164 height 21
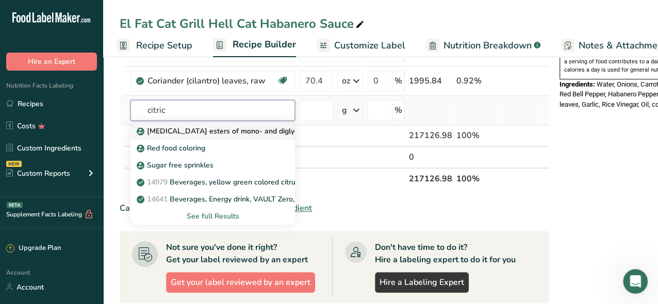
type input "citric"
click at [193, 129] on p "[MEDICAL_DATA] esters of mono- and diglycerides of fatty acids (E472c)" at bounding box center [265, 131] width 252 height 11
type input "[MEDICAL_DATA] esters of mono- and diglycerides of fatty acids (E472c)"
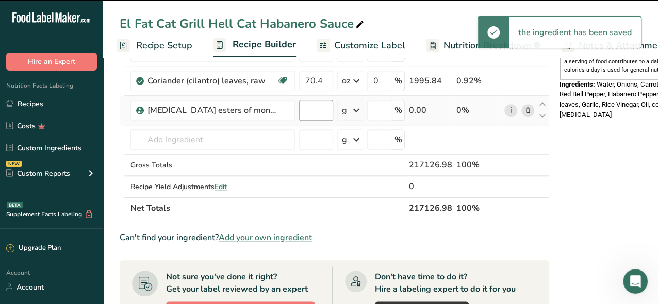
type input "0"
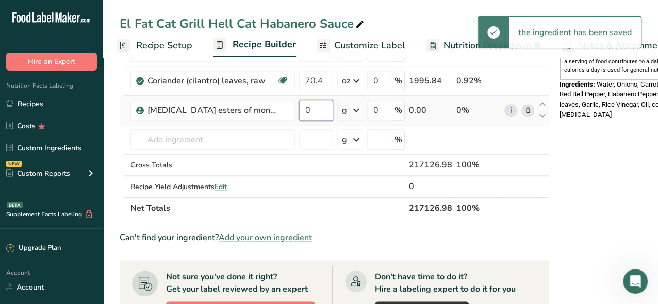
click at [318, 111] on input "0" at bounding box center [316, 110] width 34 height 21
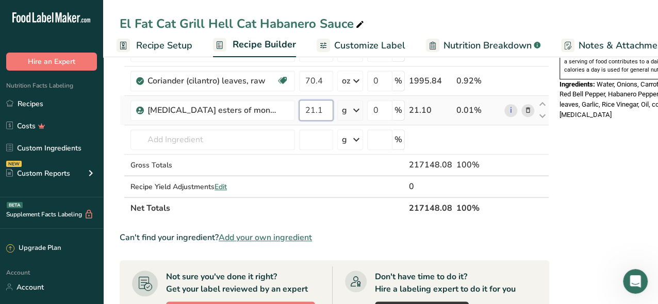
type input "21.1"
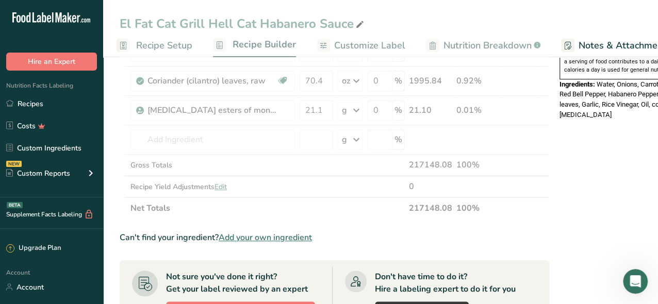
drag, startPoint x: 351, startPoint y: 108, endPoint x: 355, endPoint y: 104, distance: 6.6
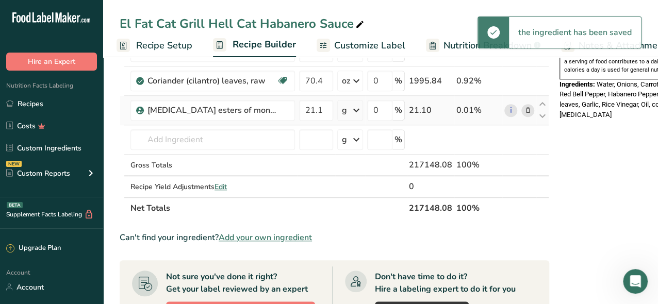
click at [356, 107] on icon at bounding box center [356, 110] width 12 height 19
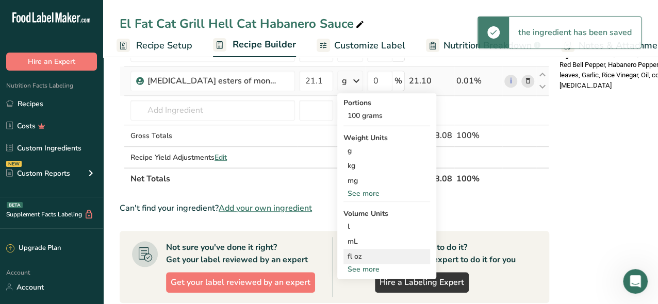
scroll to position [412, 0]
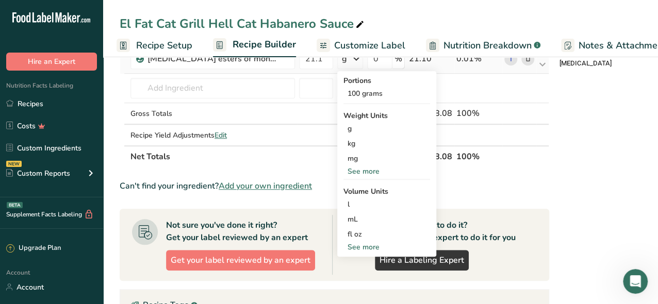
click at [368, 169] on div "See more" at bounding box center [386, 171] width 87 height 11
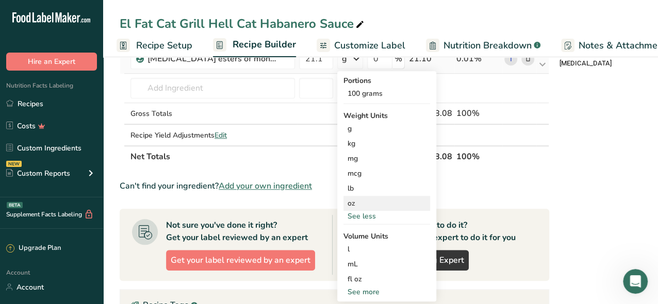
click at [356, 200] on div "oz" at bounding box center [386, 203] width 87 height 15
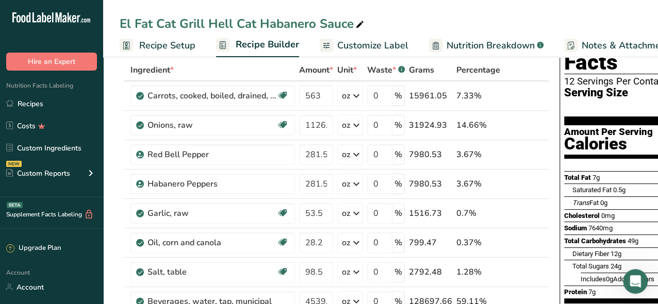
scroll to position [0, 0]
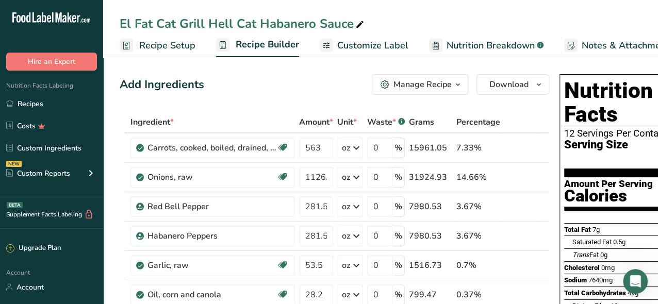
drag, startPoint x: 589, startPoint y: 194, endPoint x: 558, endPoint y: 196, distance: 31.0
click at [559, 196] on div "Nutrition Facts 12 Servings Per Container Serving Size 2 TBSP (1512mL) Amount P…" at bounding box center [637, 257] width 157 height 366
drag, startPoint x: 555, startPoint y: 111, endPoint x: 550, endPoint y: 105, distance: 8.4
click at [557, 110] on div "Nutrition Facts 12 Servings Per Container Serving Size 2 TBSP (1512mL) Amount P…" at bounding box center [637, 277] width 165 height 415
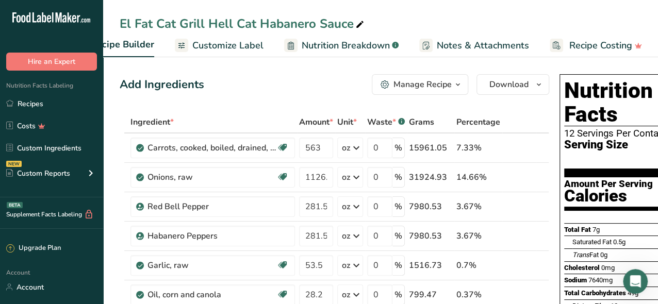
drag, startPoint x: 108, startPoint y: 113, endPoint x: 107, endPoint y: 107, distance: 5.8
click at [80, 32] on div "Hire an Expert" at bounding box center [51, 51] width 103 height 39
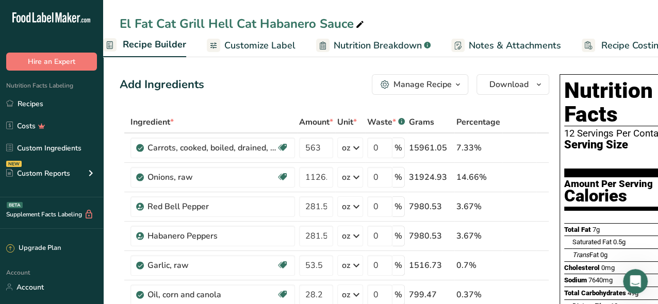
scroll to position [0, 104]
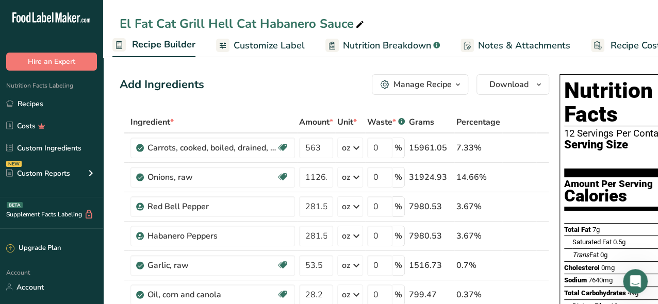
click at [505, 88] on span "Download" at bounding box center [508, 84] width 39 height 12
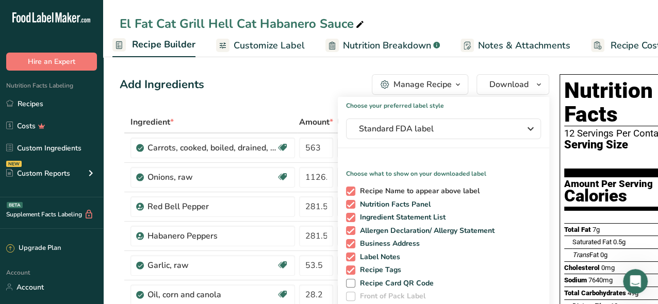
click at [349, 192] on span at bounding box center [350, 191] width 9 height 9
click at [349, 192] on input "Recipe Name to appear above label" at bounding box center [349, 191] width 7 height 7
checkbox input "false"
click at [347, 200] on span at bounding box center [350, 204] width 9 height 9
click at [347, 201] on input "Nutrition Facts Panel" at bounding box center [349, 204] width 7 height 7
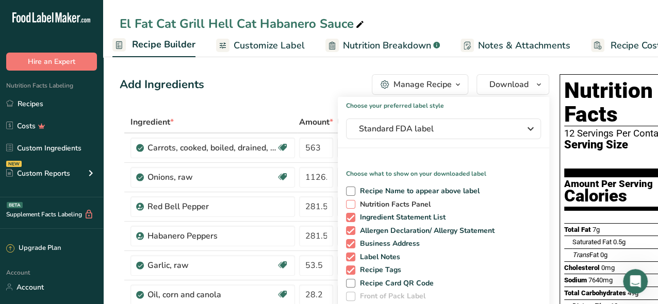
click at [348, 205] on span at bounding box center [350, 204] width 9 height 9
click at [348, 205] on input "Nutrition Facts Panel" at bounding box center [349, 204] width 7 height 7
checkbox input "true"
click at [346, 218] on span at bounding box center [350, 217] width 9 height 9
click at [346, 218] on input "Ingredient Statement List" at bounding box center [349, 217] width 7 height 7
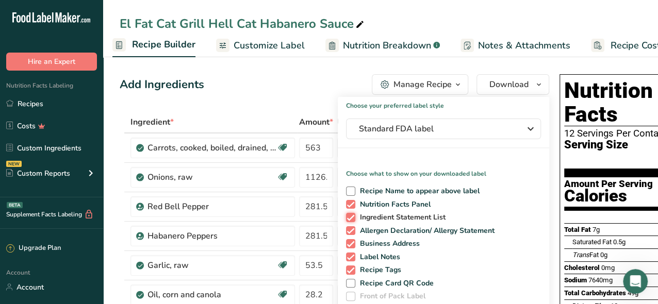
checkbox input "false"
click at [346, 230] on span at bounding box center [350, 230] width 9 height 9
click at [346, 230] on input "Allergen Declaration/ Allergy Statement" at bounding box center [349, 230] width 7 height 7
click at [348, 231] on span at bounding box center [350, 230] width 9 height 9
click at [348, 231] on input "Allergen Declaration/ Allergy Statement" at bounding box center [349, 230] width 7 height 7
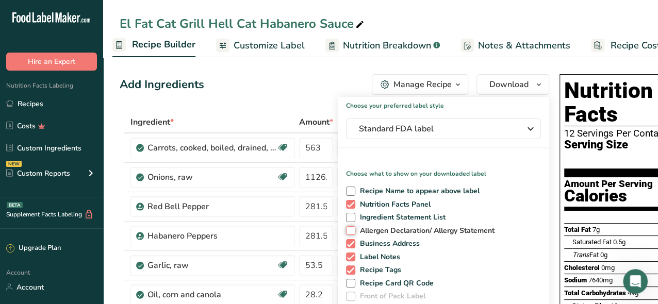
checkbox input "true"
click at [346, 244] on span at bounding box center [350, 243] width 9 height 9
click at [346, 244] on input "Business Address" at bounding box center [349, 243] width 7 height 7
checkbox input "false"
click at [349, 257] on span at bounding box center [350, 257] width 9 height 9
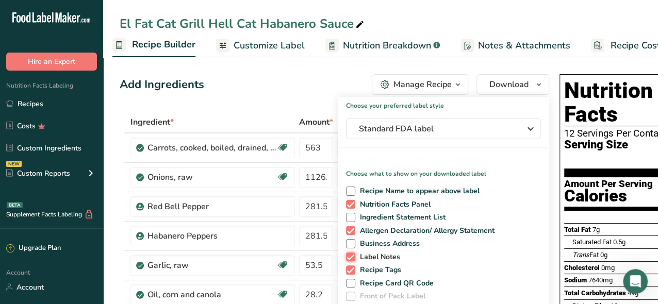
click at [349, 257] on input "Label Notes" at bounding box center [349, 257] width 7 height 7
checkbox input "false"
click at [348, 267] on span at bounding box center [350, 270] width 9 height 9
click at [348, 267] on input "Recipe Tags" at bounding box center [349, 270] width 7 height 7
checkbox input "false"
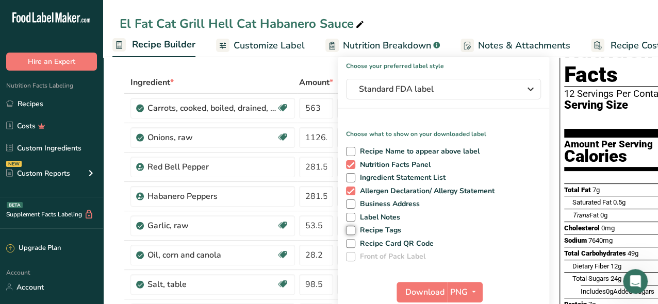
scroll to position [103, 0]
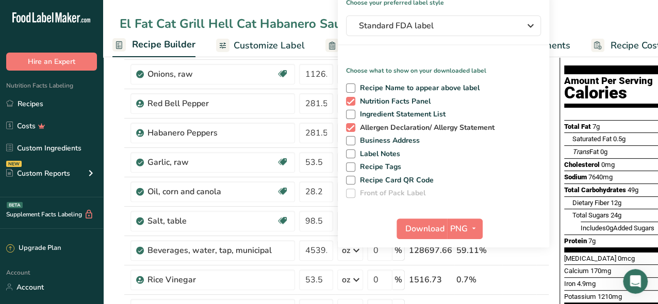
click at [348, 128] on span at bounding box center [350, 127] width 9 height 9
click at [348, 128] on input "Allergen Declaration/ Allergy Statement" at bounding box center [349, 127] width 7 height 7
click at [348, 128] on span at bounding box center [350, 127] width 9 height 9
click at [348, 128] on input "Allergen Declaration/ Allergy Statement" at bounding box center [349, 127] width 7 height 7
checkbox input "true"
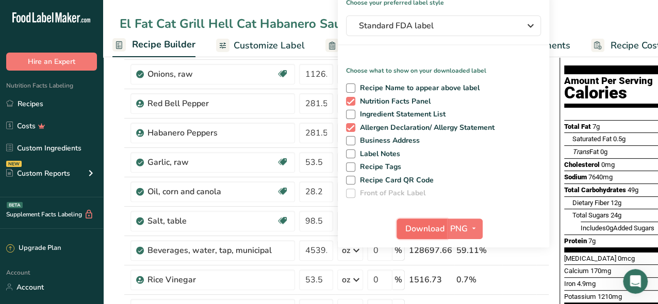
click at [428, 232] on span "Download" at bounding box center [424, 229] width 39 height 12
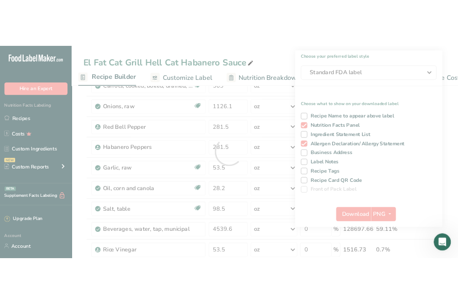
scroll to position [0, 34]
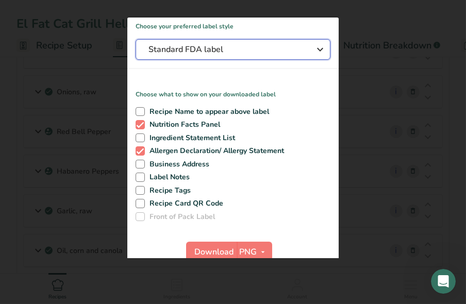
click at [314, 52] on icon "button" at bounding box center [320, 49] width 12 height 19
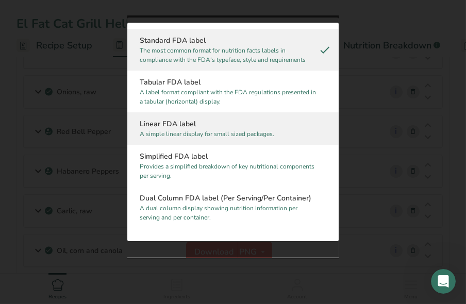
click at [199, 121] on h2 "Linear FDA label" at bounding box center [233, 124] width 187 height 11
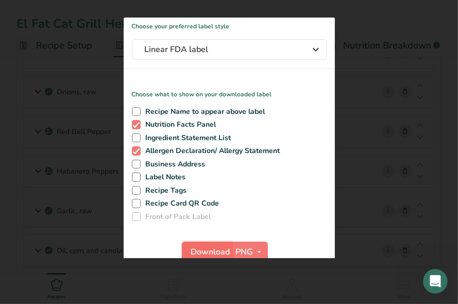
click at [195, 252] on span "Download" at bounding box center [210, 252] width 39 height 12
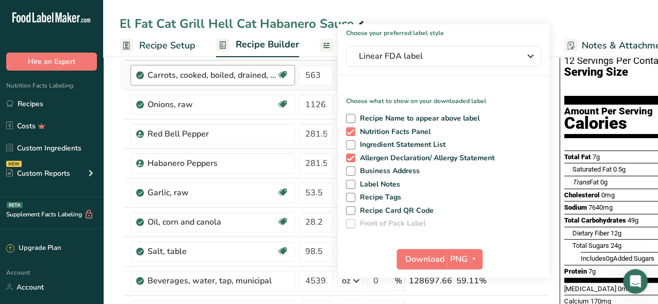
scroll to position [52, 0]
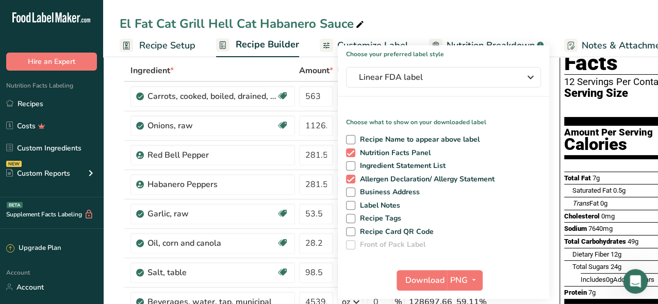
click at [417, 4] on div "El Fat Cat Grill Hell Cat Habanero Sauce Recipe Setup Recipe Builder Customize …" at bounding box center [380, 28] width 555 height 57
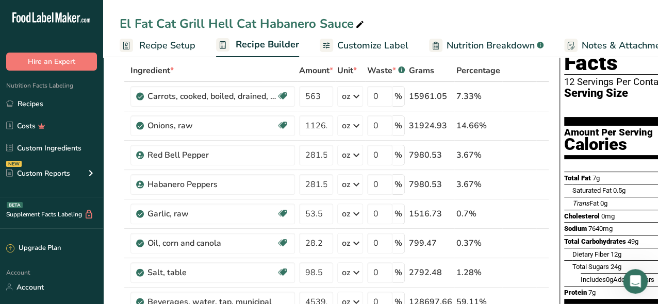
click at [382, 45] on span "Customize Label" at bounding box center [372, 46] width 71 height 14
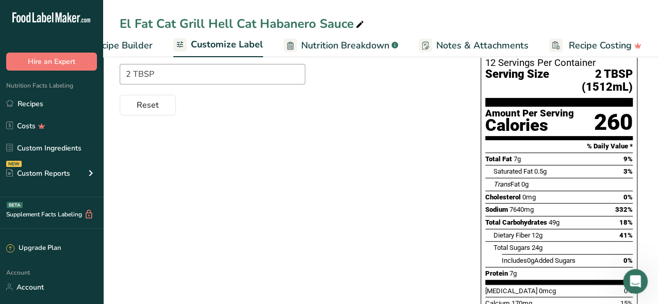
scroll to position [35, 0]
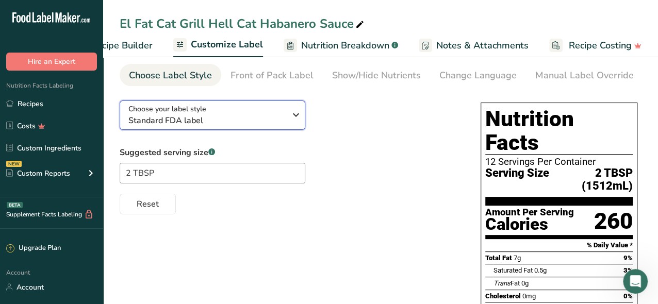
click at [250, 121] on span "Standard FDA label" at bounding box center [206, 120] width 157 height 12
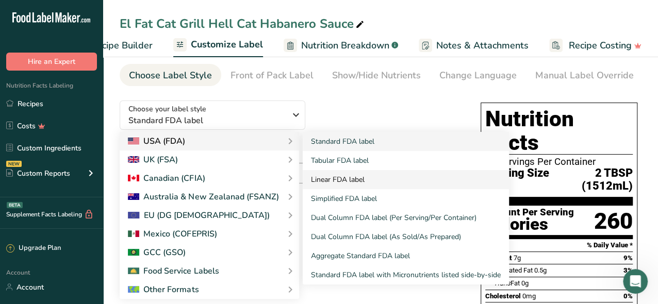
click at [317, 177] on link "Linear FDA label" at bounding box center [406, 179] width 206 height 19
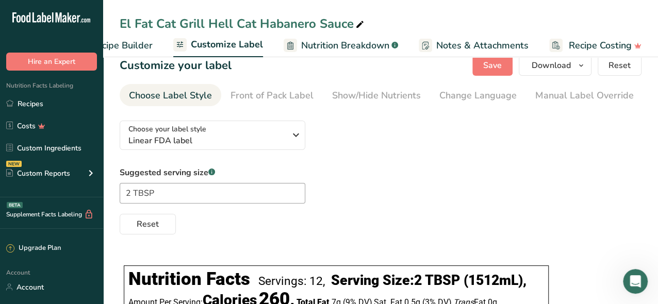
scroll to position [0, 0]
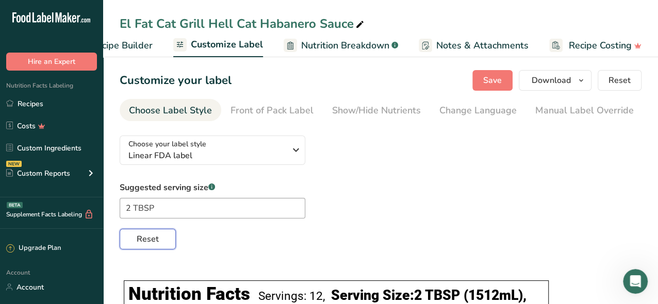
click at [140, 247] on button "Reset" at bounding box center [148, 239] width 56 height 21
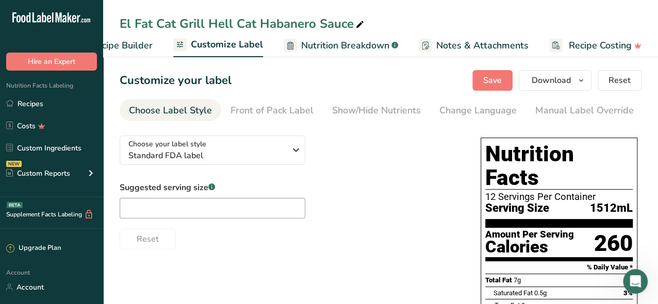
click at [138, 47] on span "Recipe Builder" at bounding box center [122, 46] width 62 height 14
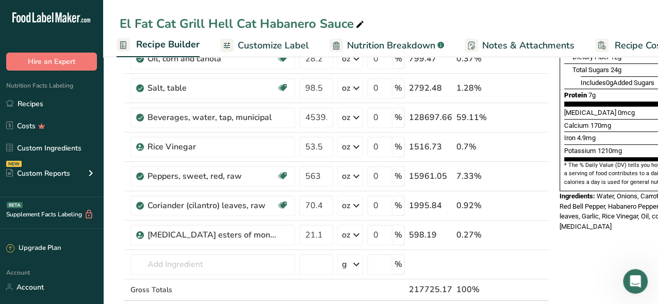
scroll to position [206, 0]
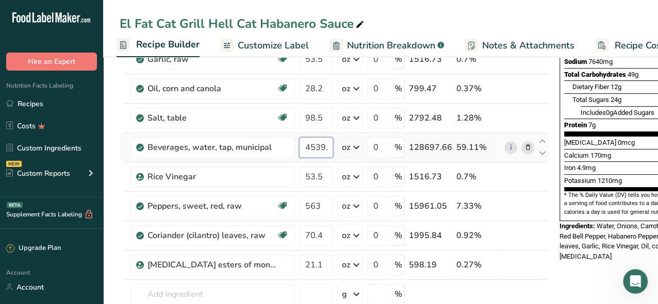
click at [315, 147] on input "4539.6" at bounding box center [316, 147] width 34 height 21
click at [307, 147] on input "4539.6" at bounding box center [316, 147] width 34 height 21
click at [305, 148] on input "4539.6" at bounding box center [316, 147] width 34 height 21
drag, startPoint x: 305, startPoint y: 147, endPoint x: 349, endPoint y: 151, distance: 43.9
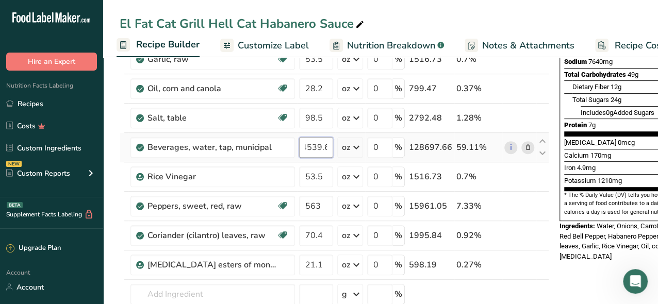
click at [349, 151] on tr "Beverages, water, tap, municipal 4539.6 oz Portions 1 fl oz 1 bottle 8 fl oz 1 …" at bounding box center [334, 147] width 428 height 29
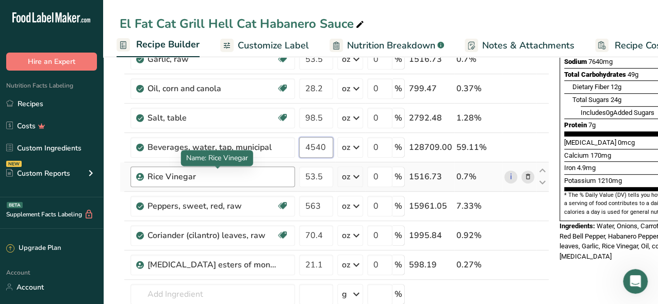
type input "4540"
click at [269, 178] on div "Ingredient * Amount * Unit * Waste * .a-a{fill:#347362;}.b-a{fill:#fff;} Grams …" at bounding box center [334, 139] width 429 height 469
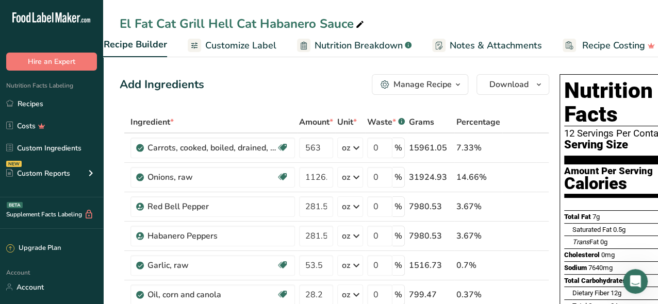
scroll to position [0, 145]
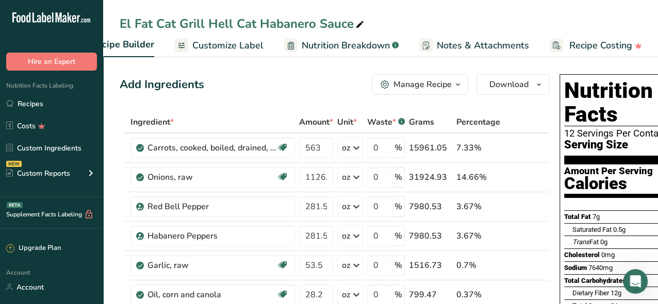
click at [603, 167] on div "Amount Per Serving Calories" at bounding box center [608, 180] width 89 height 27
drag, startPoint x: 603, startPoint y: 152, endPoint x: 617, endPoint y: 226, distance: 75.5
click at [617, 248] on div "Cholesterol 0mg 0%" at bounding box center [637, 254] width 147 height 13
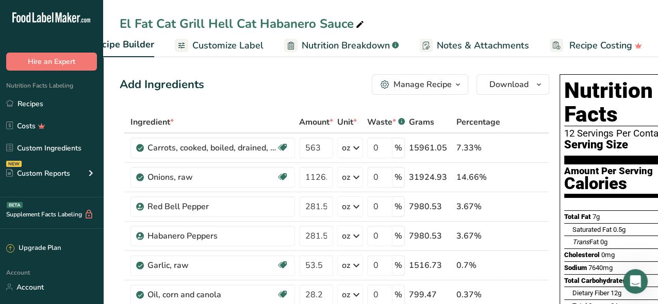
click at [537, 226] on icon at bounding box center [542, 230] width 12 height 8
click at [559, 222] on div "Nutrition Facts 12 Servings Per Container Serving Size 1512mL Amount Per Servin…" at bounding box center [637, 250] width 157 height 353
click at [103, 77] on div "Nutrition Facts Labeling Recipes Costs Custom Ingredients NEW Custom Reports Me…" at bounding box center [51, 134] width 103 height 127
drag, startPoint x: 102, startPoint y: 19, endPoint x: 86, endPoint y: 21, distance: 16.1
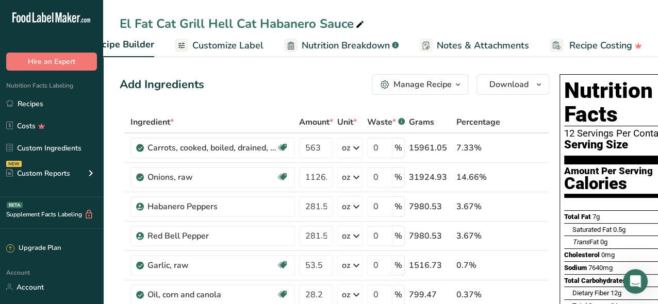
click at [97, 20] on icon ".a-20{fill:#fff;}" at bounding box center [62, 20] width 101 height 16
click at [232, 43] on span "Customize Label" at bounding box center [227, 46] width 71 height 14
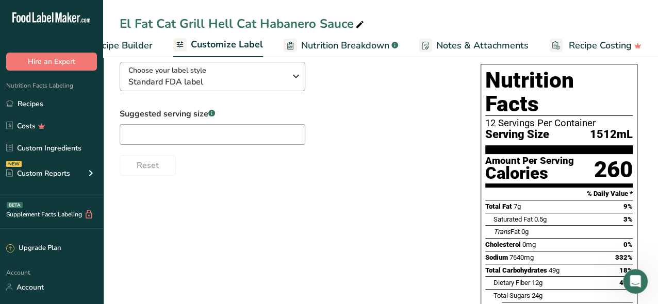
scroll to position [52, 0]
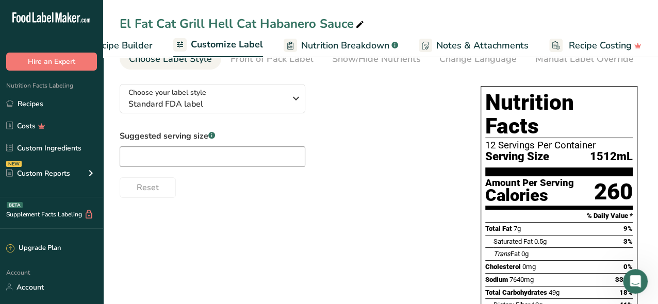
click at [121, 47] on span "Recipe Builder" at bounding box center [122, 46] width 62 height 14
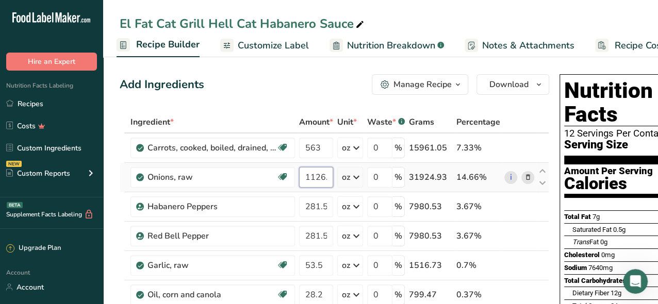
click at [327, 177] on input "1126.1" at bounding box center [316, 177] width 34 height 21
type input "1126"
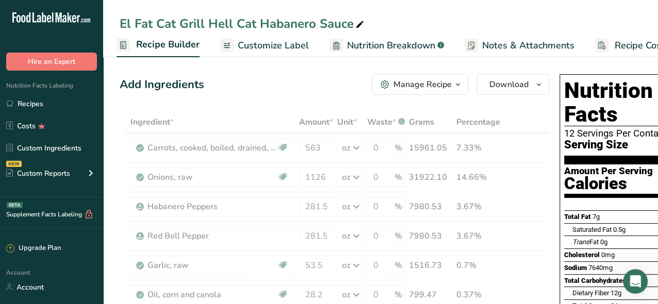
click at [286, 84] on div "Add Ingredients Manage Recipe Delete Recipe Duplicate Recipe Scale Recipe Save …" at bounding box center [334, 84] width 429 height 21
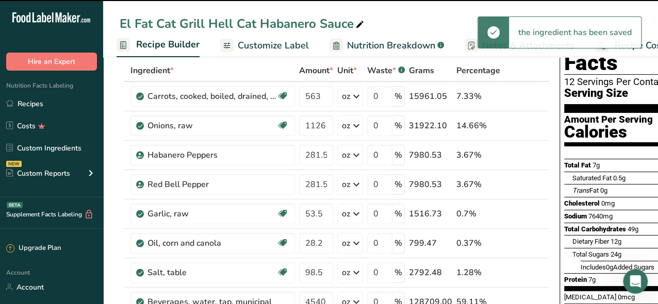
scroll to position [155, 0]
